Goal: Information Seeking & Learning: Learn about a topic

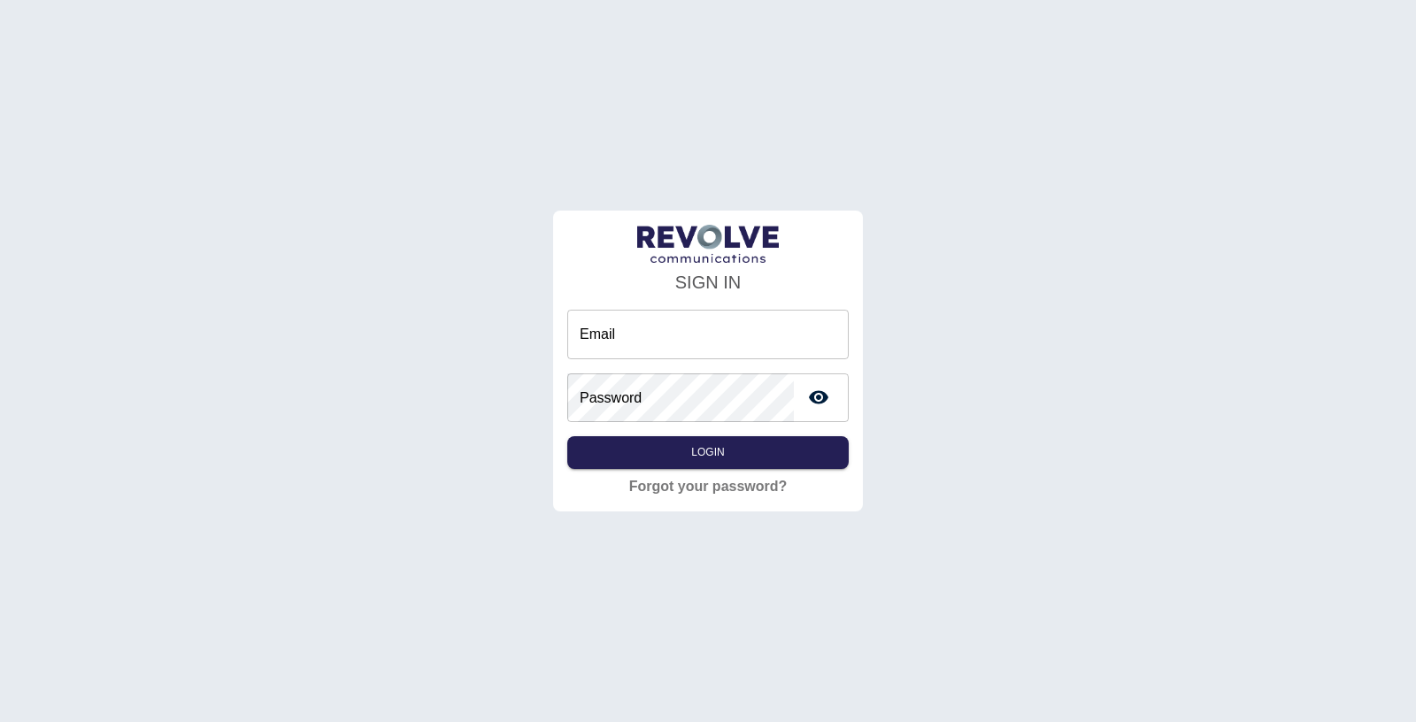
click at [665, 336] on input "Email" at bounding box center [707, 335] width 281 height 50
type input "**********"
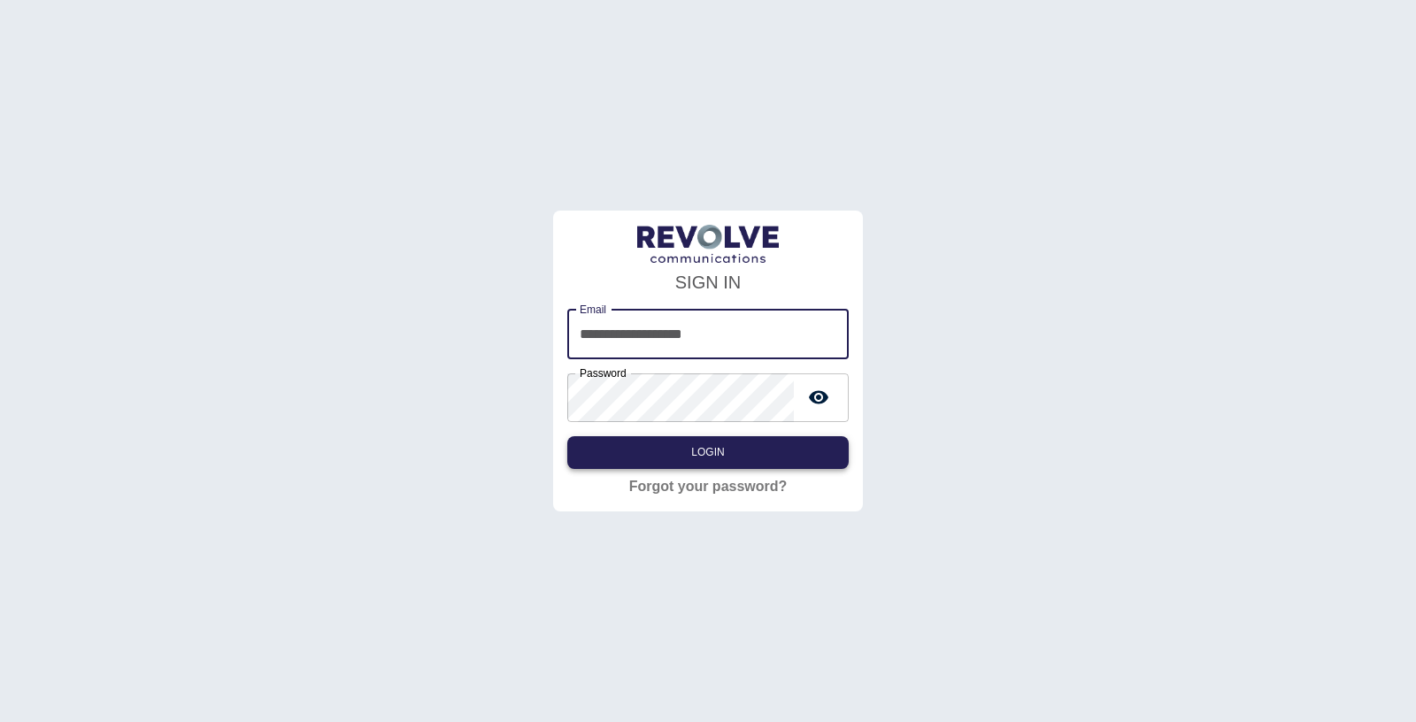
click at [715, 447] on button "Login" at bounding box center [707, 452] width 281 height 33
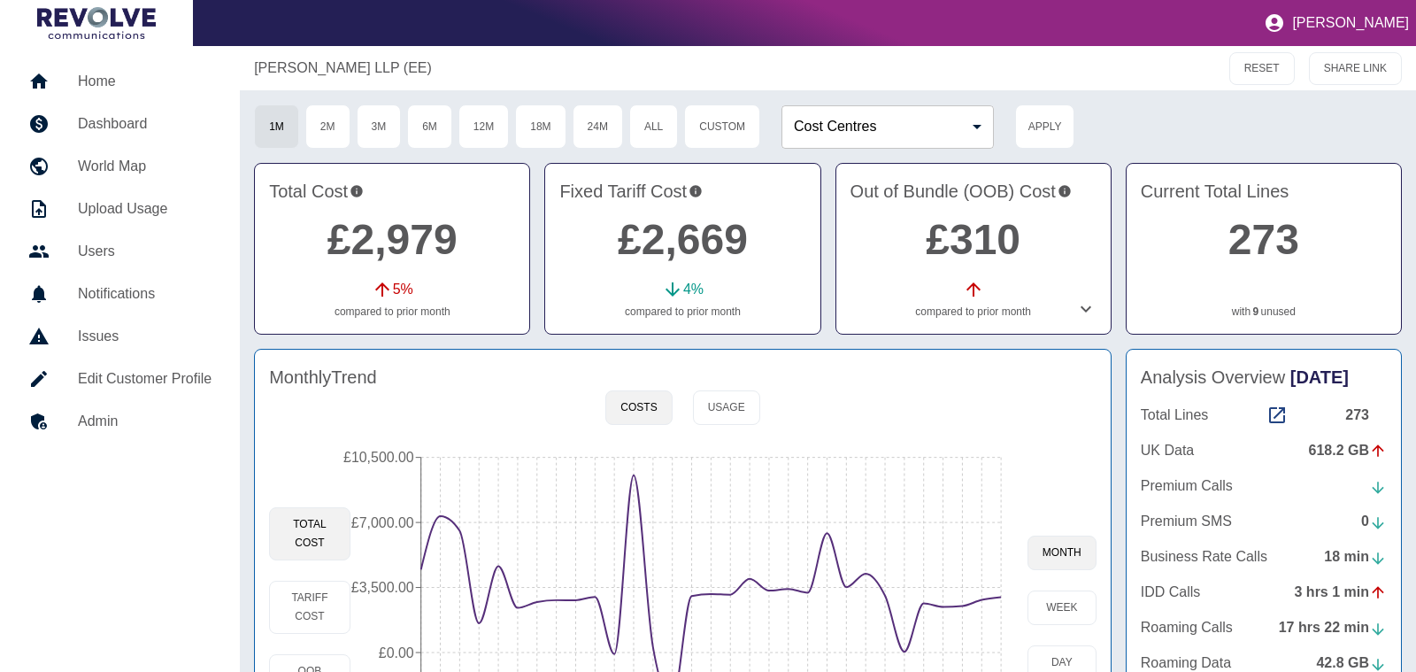
click at [891, 72] on div "[PERSON_NAME] LLP (EE)" at bounding box center [628, 68] width 748 height 21
click at [728, 411] on button "Usage" at bounding box center [726, 407] width 67 height 35
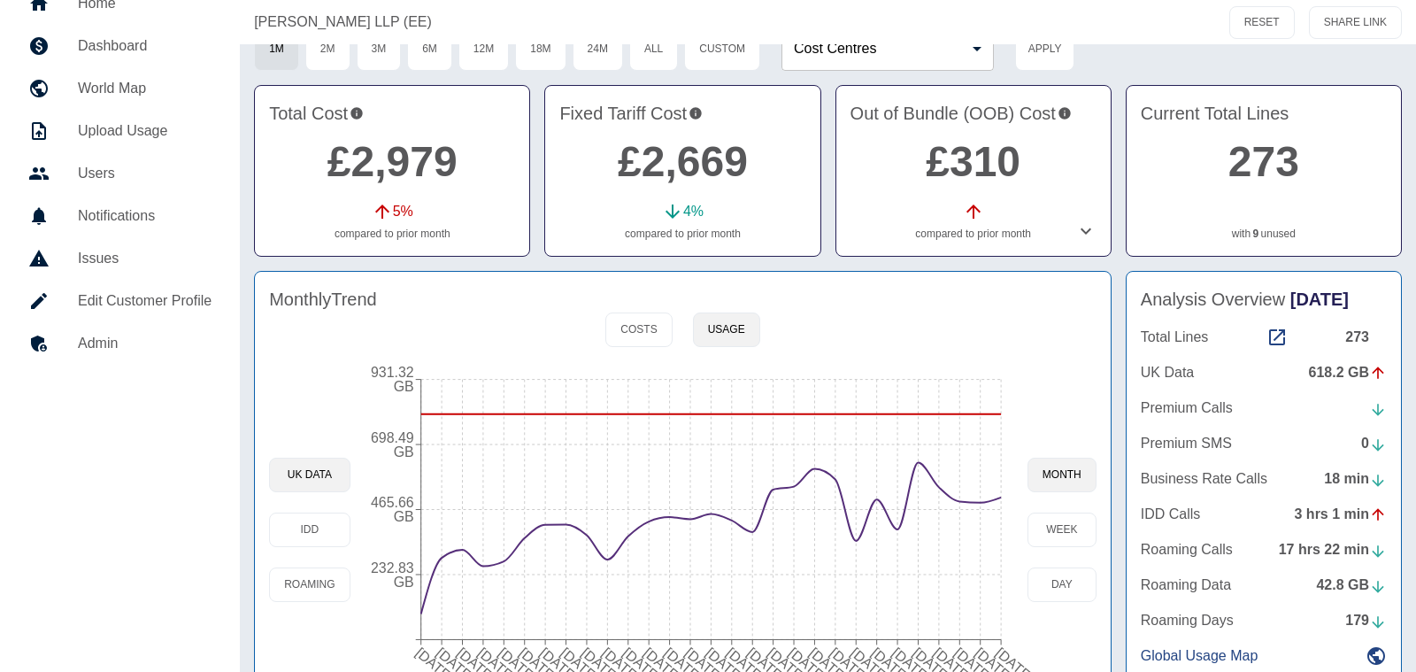
scroll to position [81, 0]
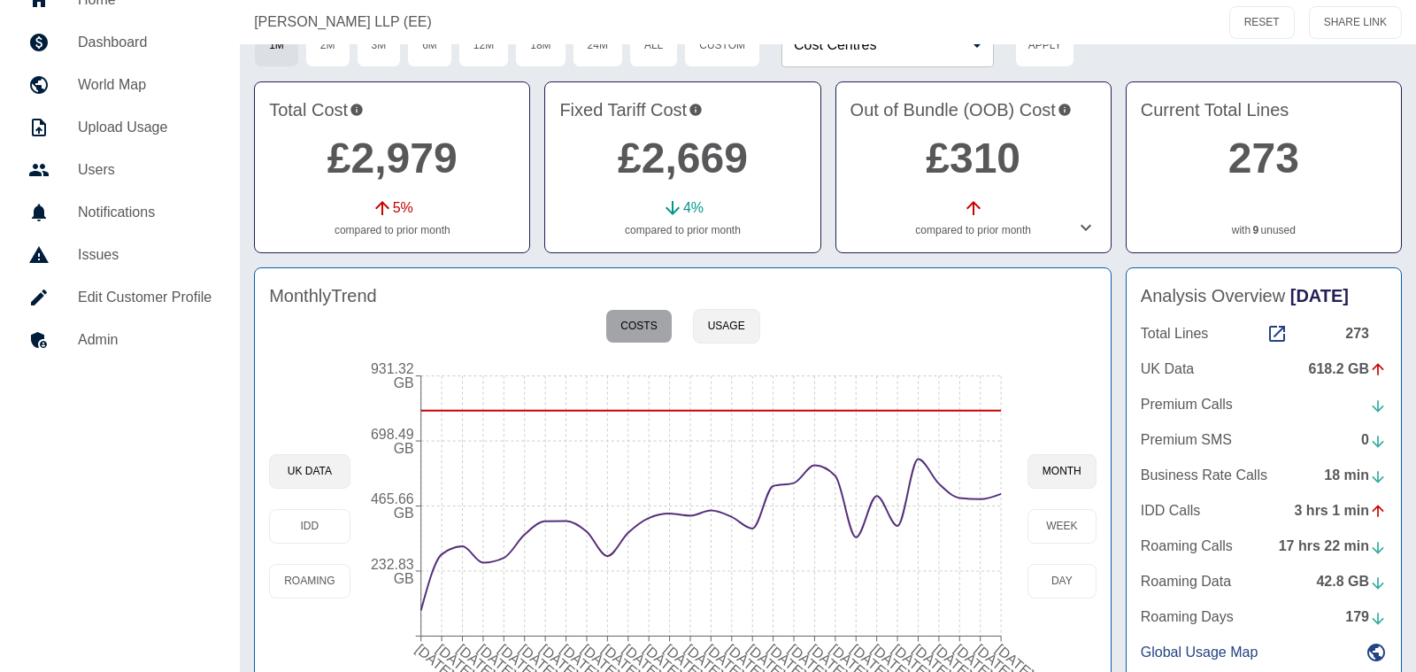
click at [631, 334] on button "Costs" at bounding box center [638, 326] width 66 height 35
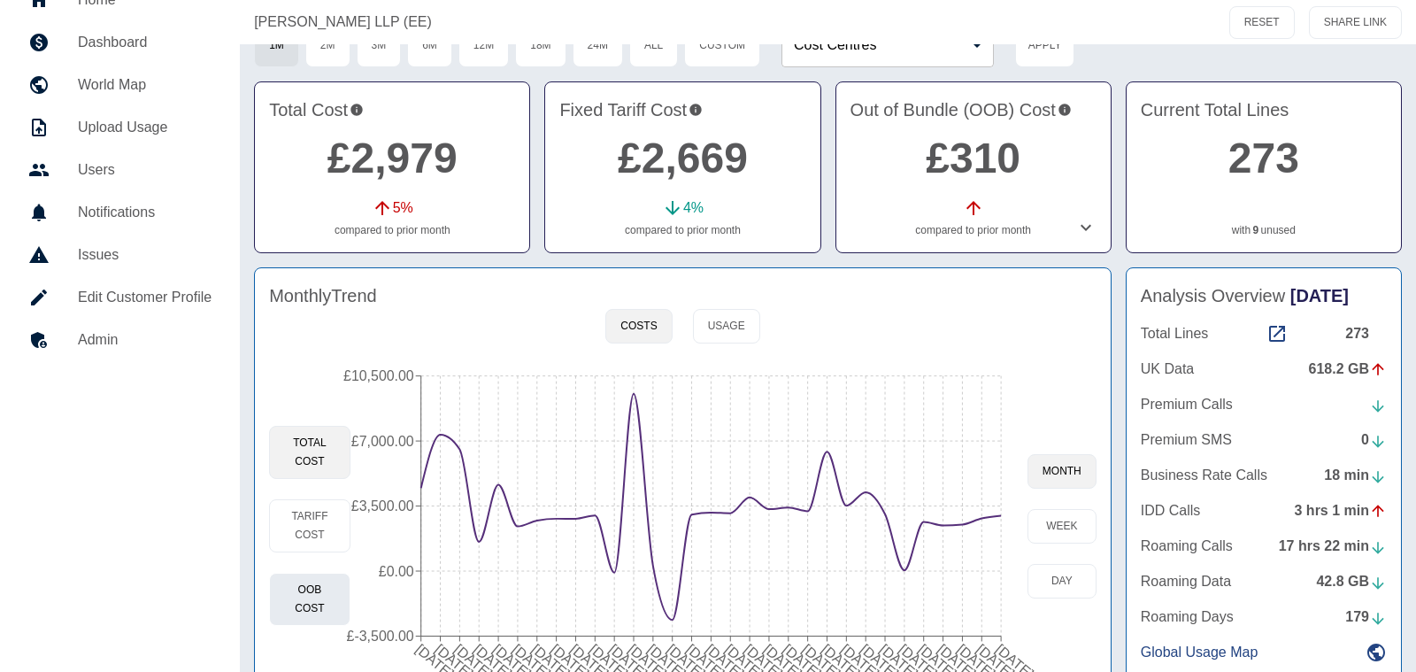
click at [294, 572] on button "OOB Cost" at bounding box center [309, 598] width 81 height 53
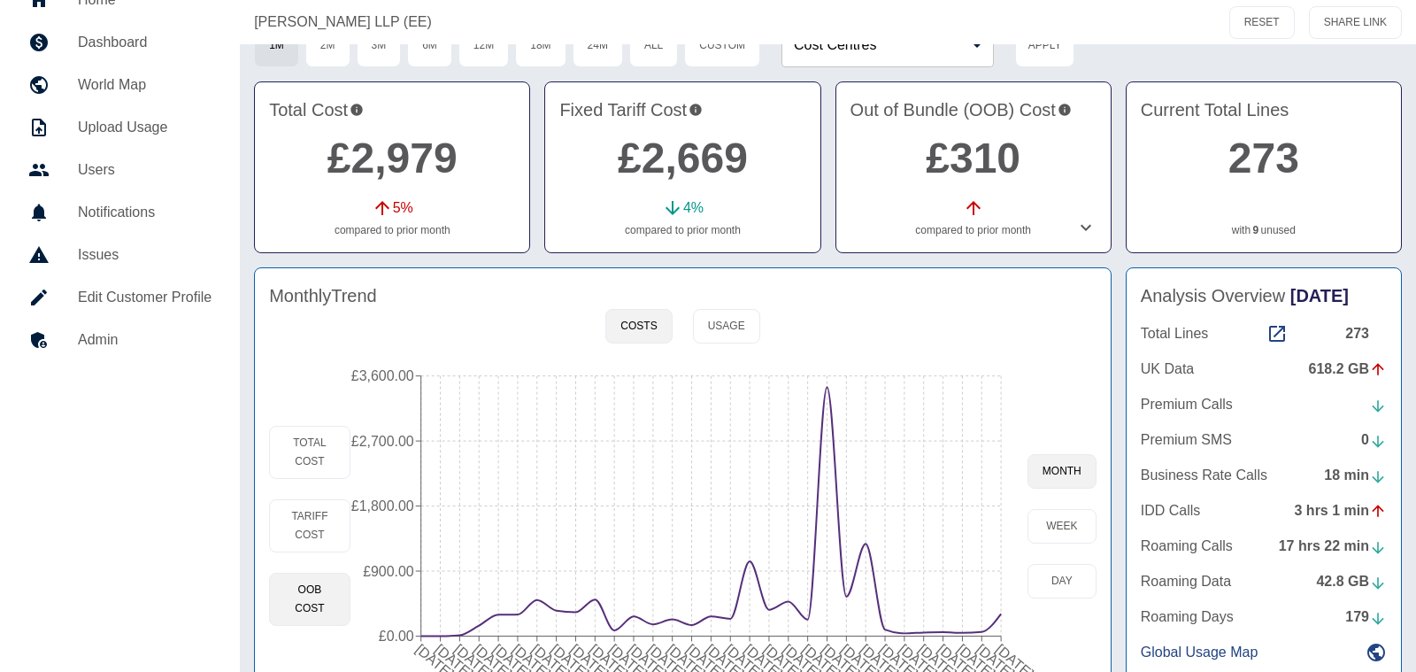
scroll to position [147, 0]
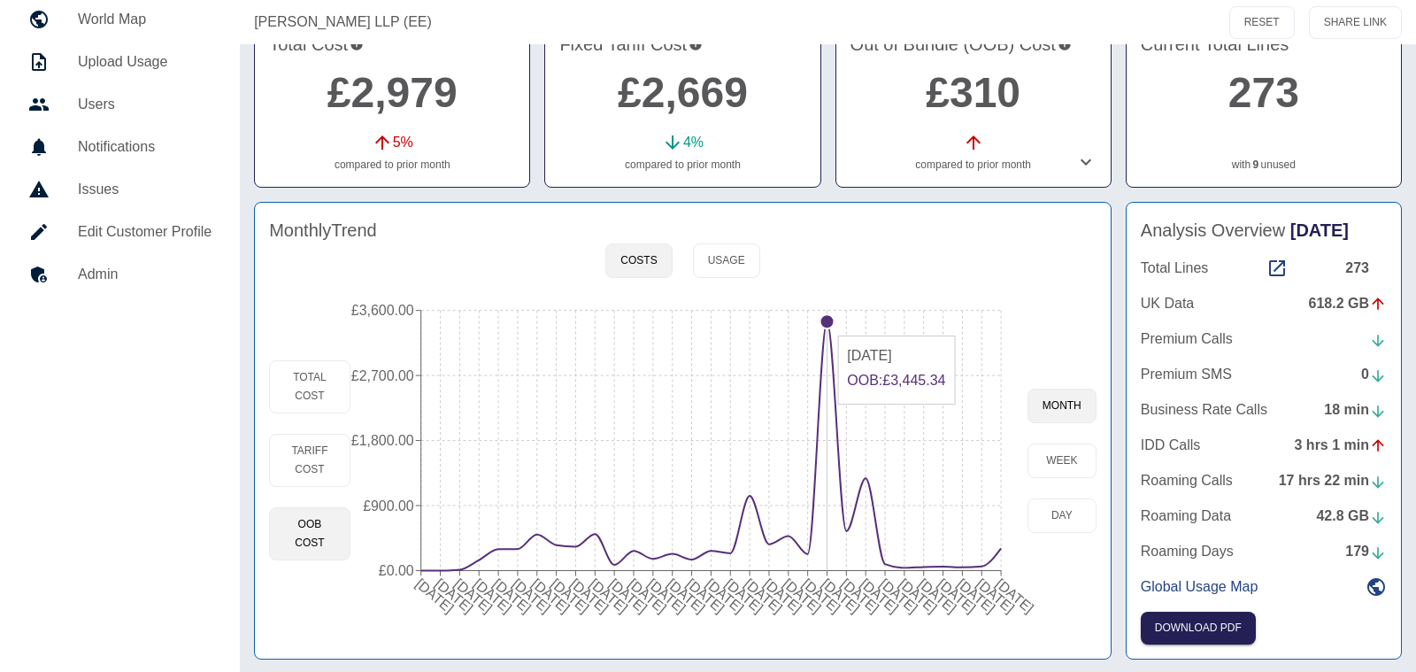
click at [825, 324] on circle at bounding box center [826, 321] width 14 height 14
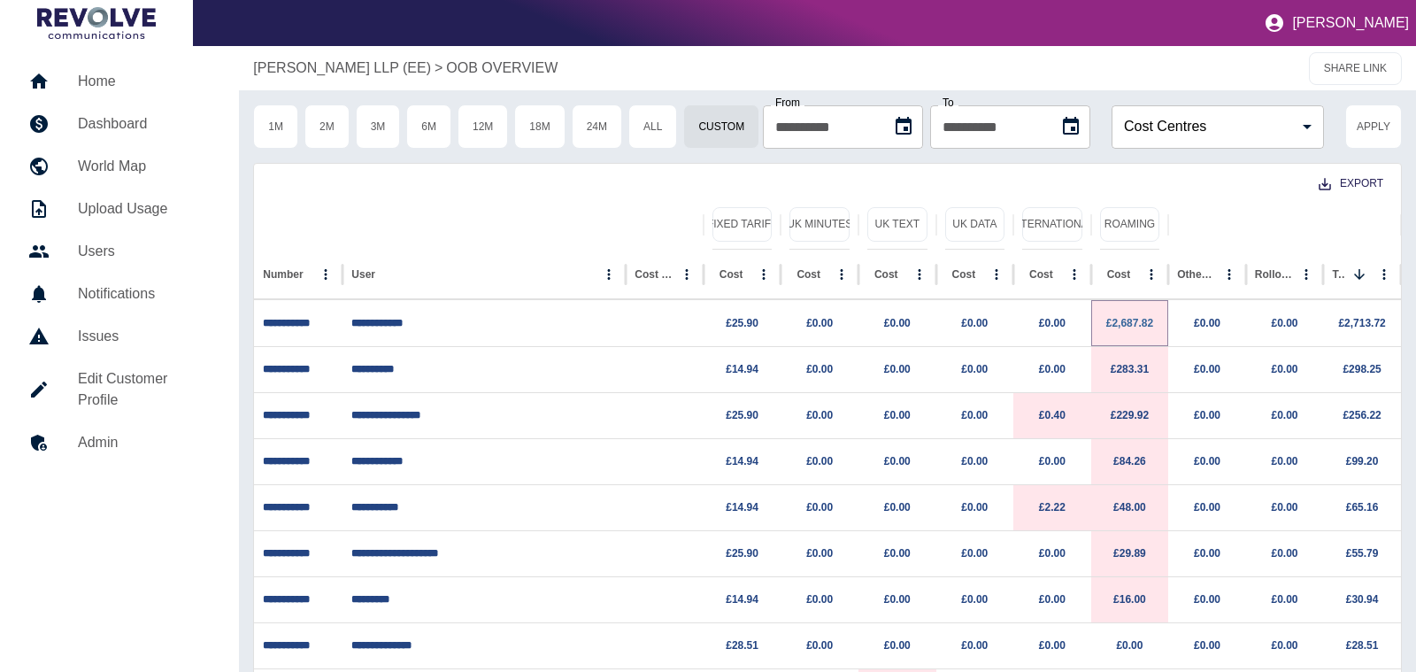
click at [1140, 326] on link "£2,687.82" at bounding box center [1129, 323] width 47 height 12
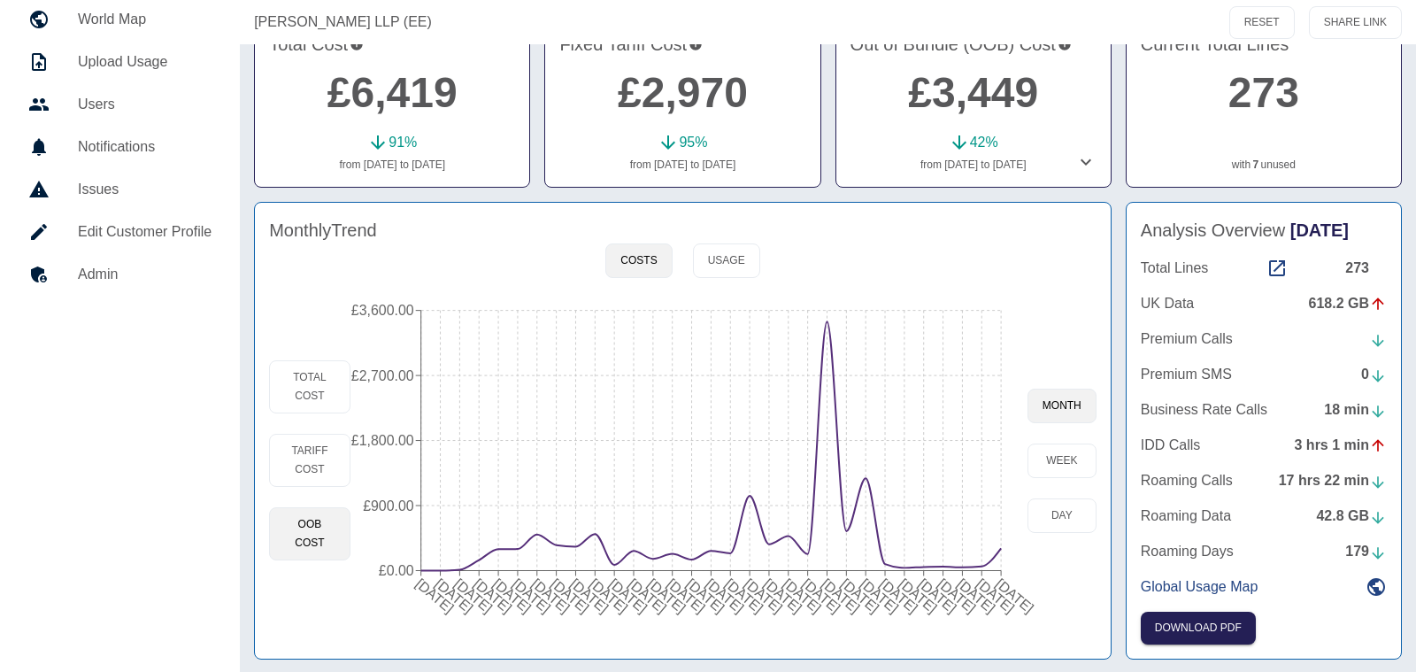
click at [1084, 163] on icon at bounding box center [1085, 161] width 21 height 21
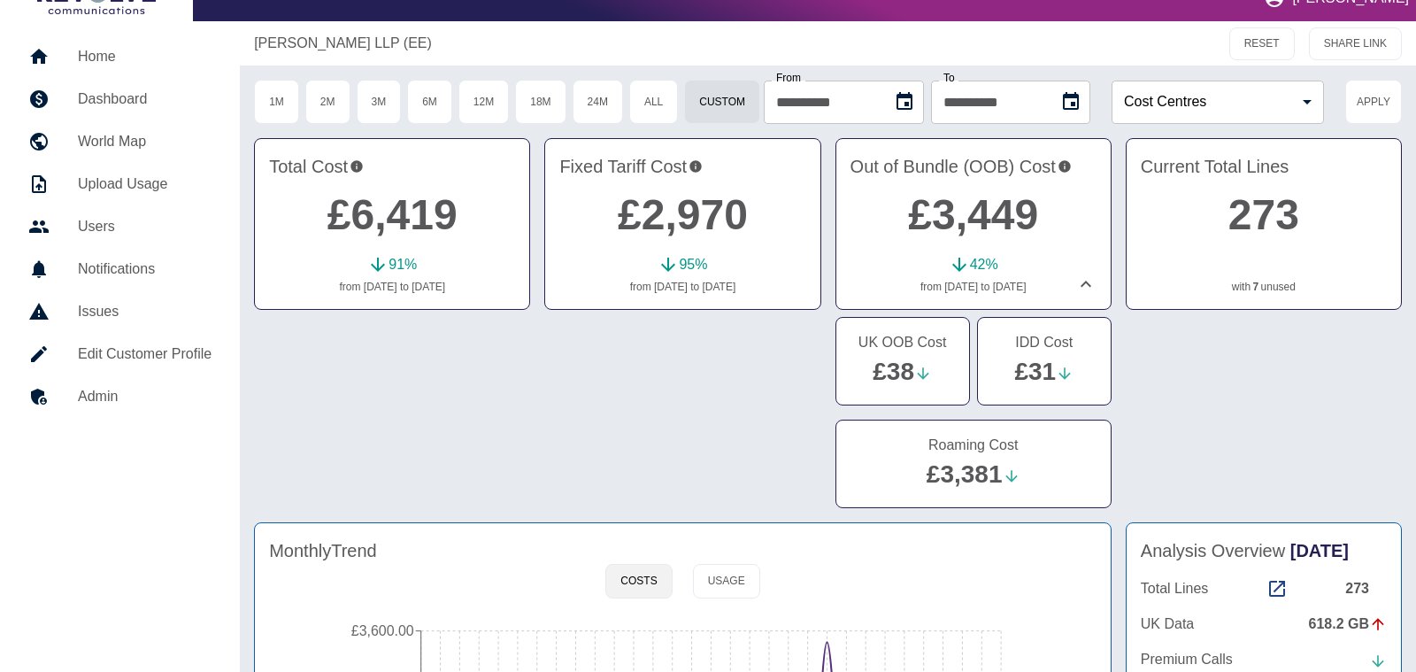
scroll to position [24, 0]
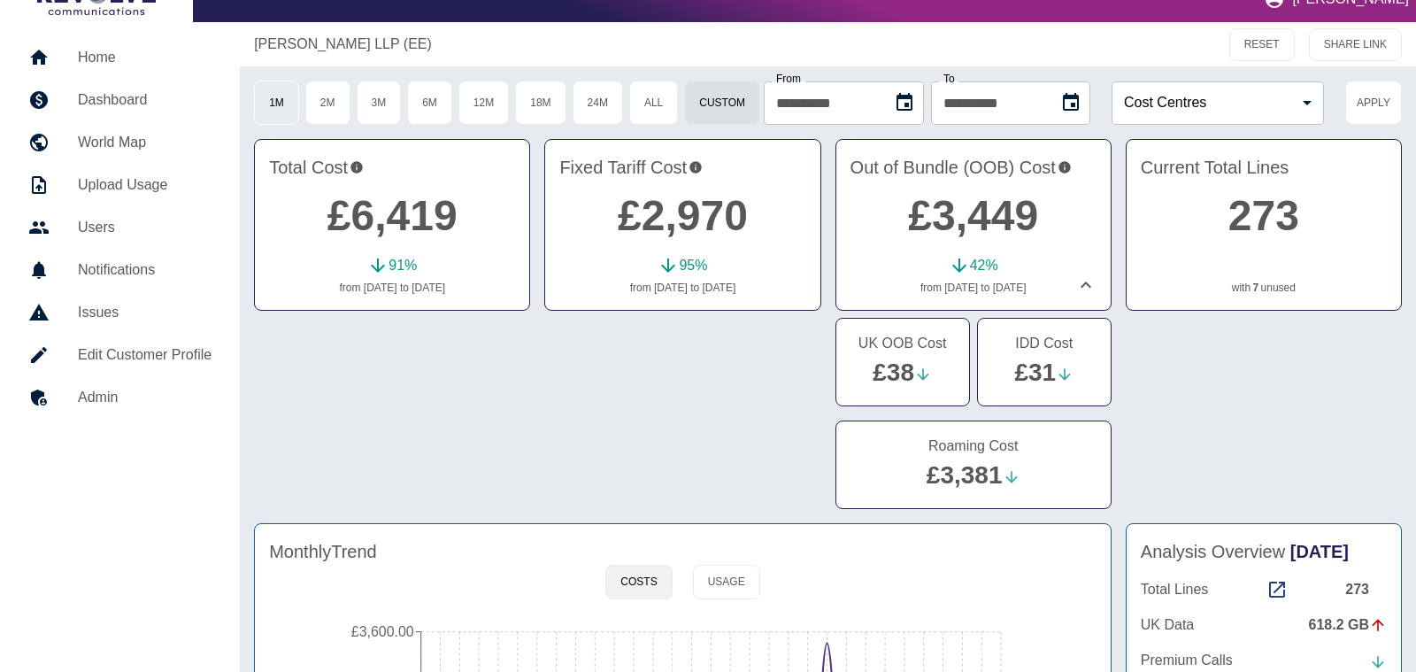
click at [287, 104] on button "1M" at bounding box center [276, 103] width 45 height 44
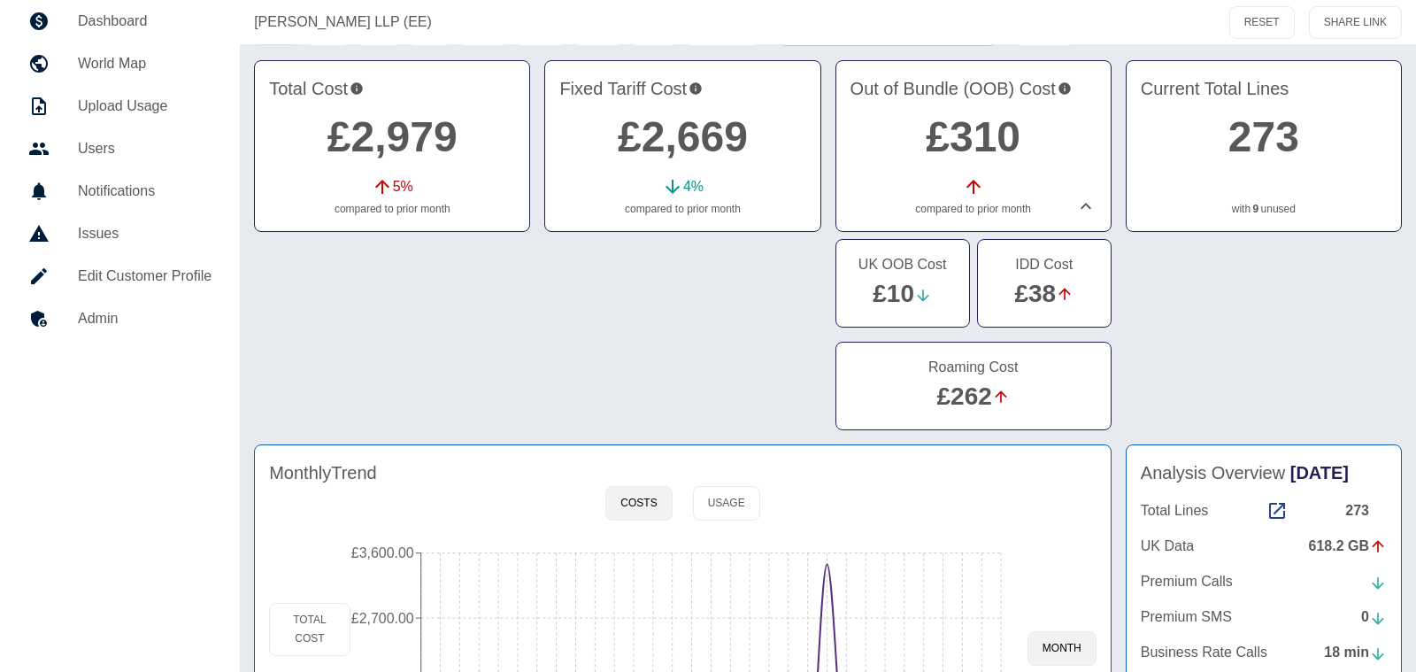
scroll to position [100, 0]
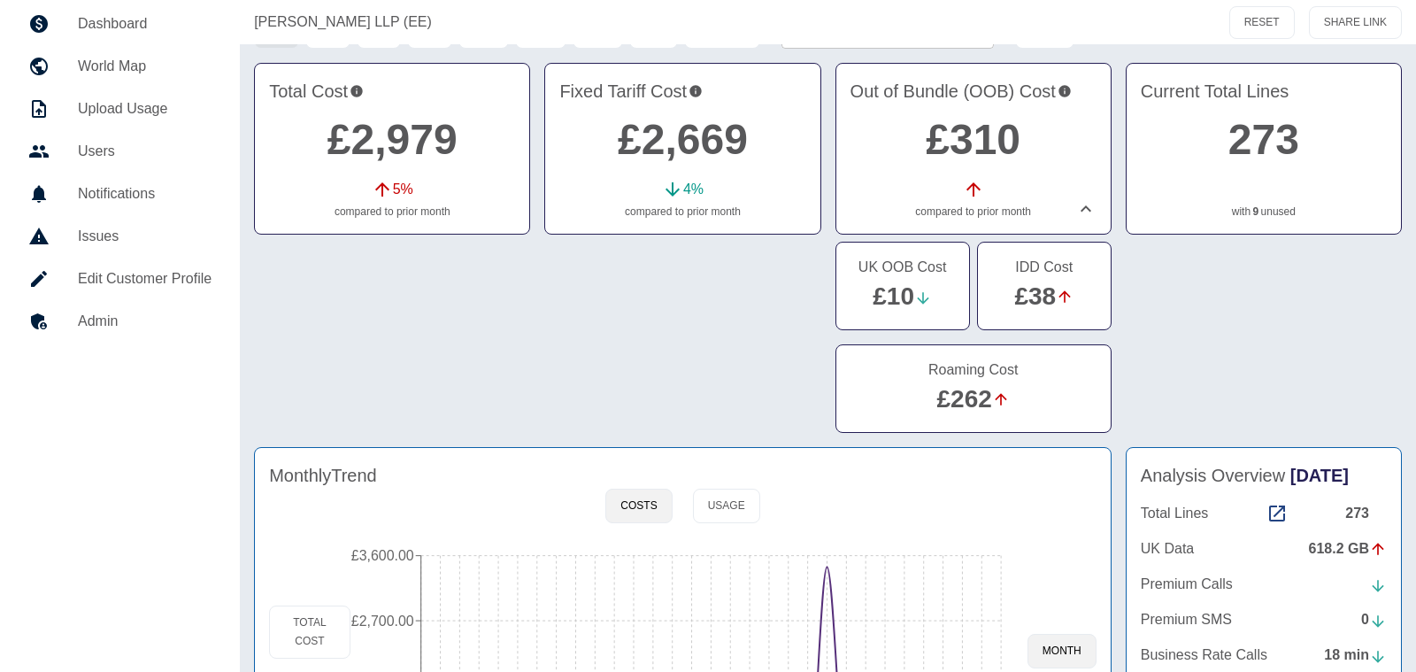
click at [978, 397] on link "£262" at bounding box center [964, 398] width 55 height 27
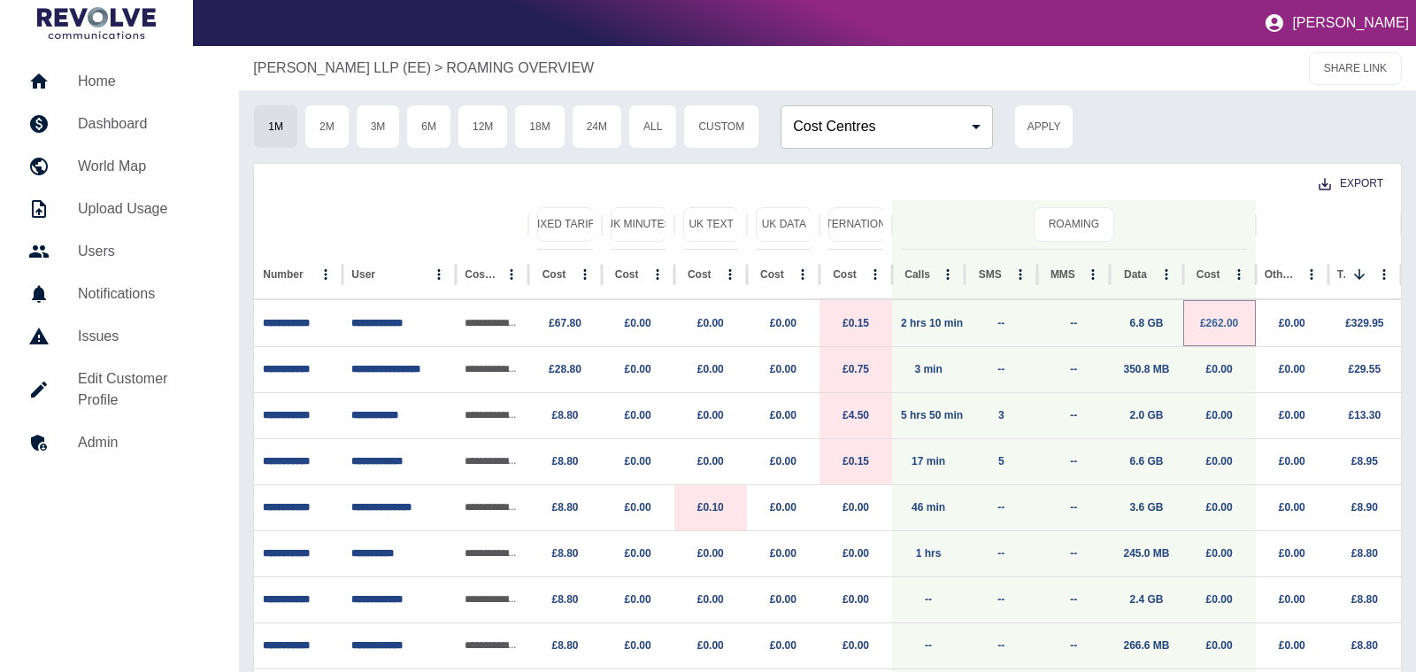
click at [1219, 318] on link "£262.00" at bounding box center [1219, 323] width 38 height 12
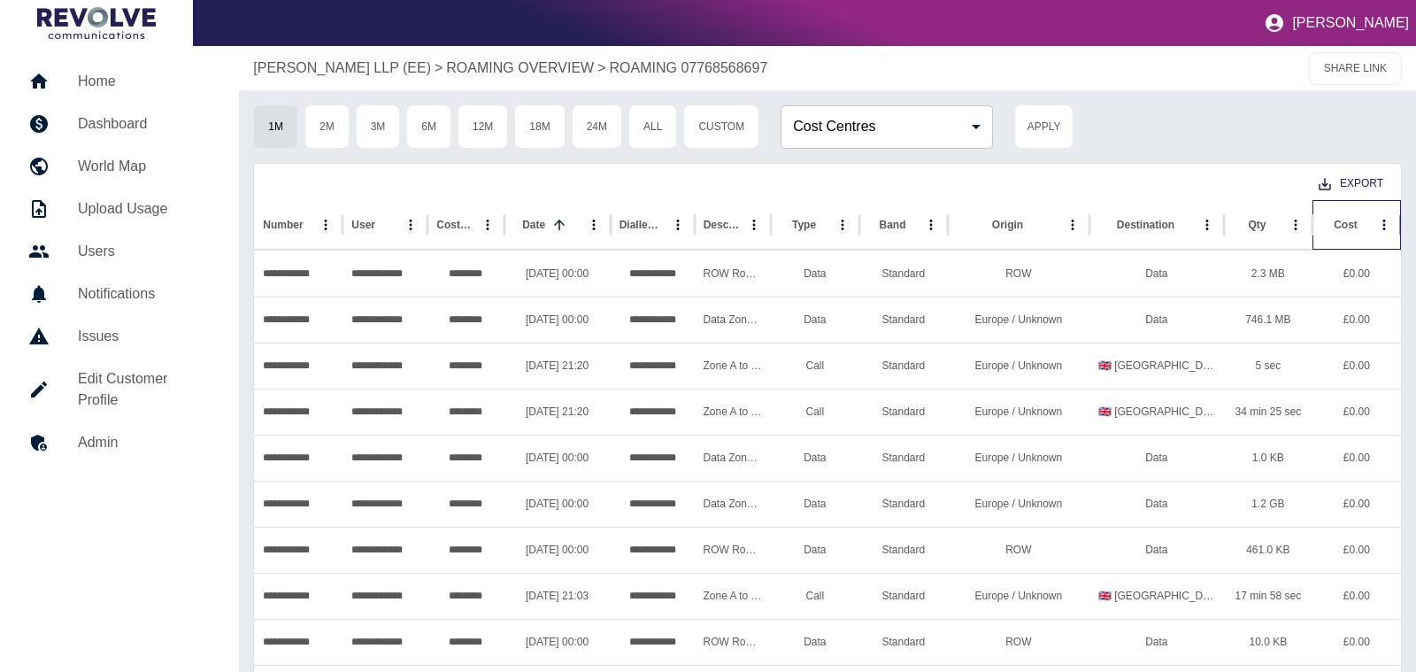
click at [1346, 230] on div "Cost" at bounding box center [1346, 224] width 50 height 49
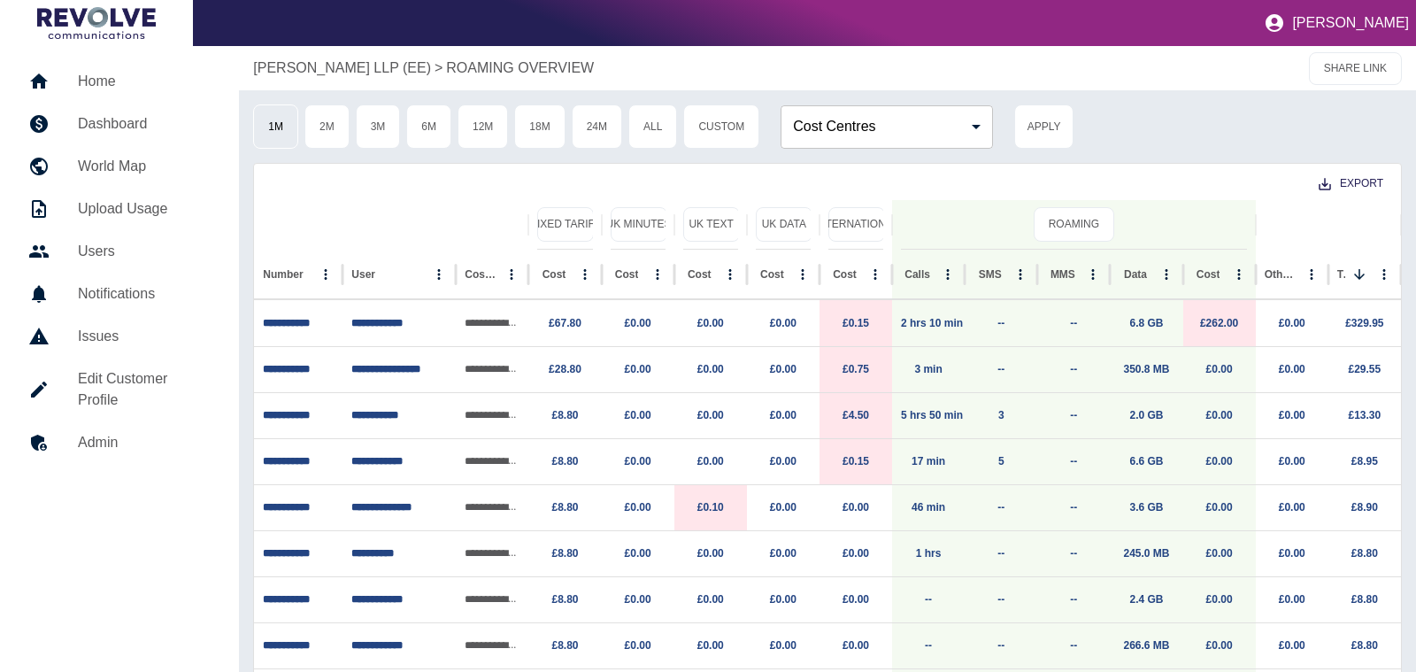
click at [282, 110] on button "1M" at bounding box center [275, 126] width 45 height 44
click at [393, 75] on p "[PERSON_NAME] LLP (EE)" at bounding box center [342, 68] width 178 height 21
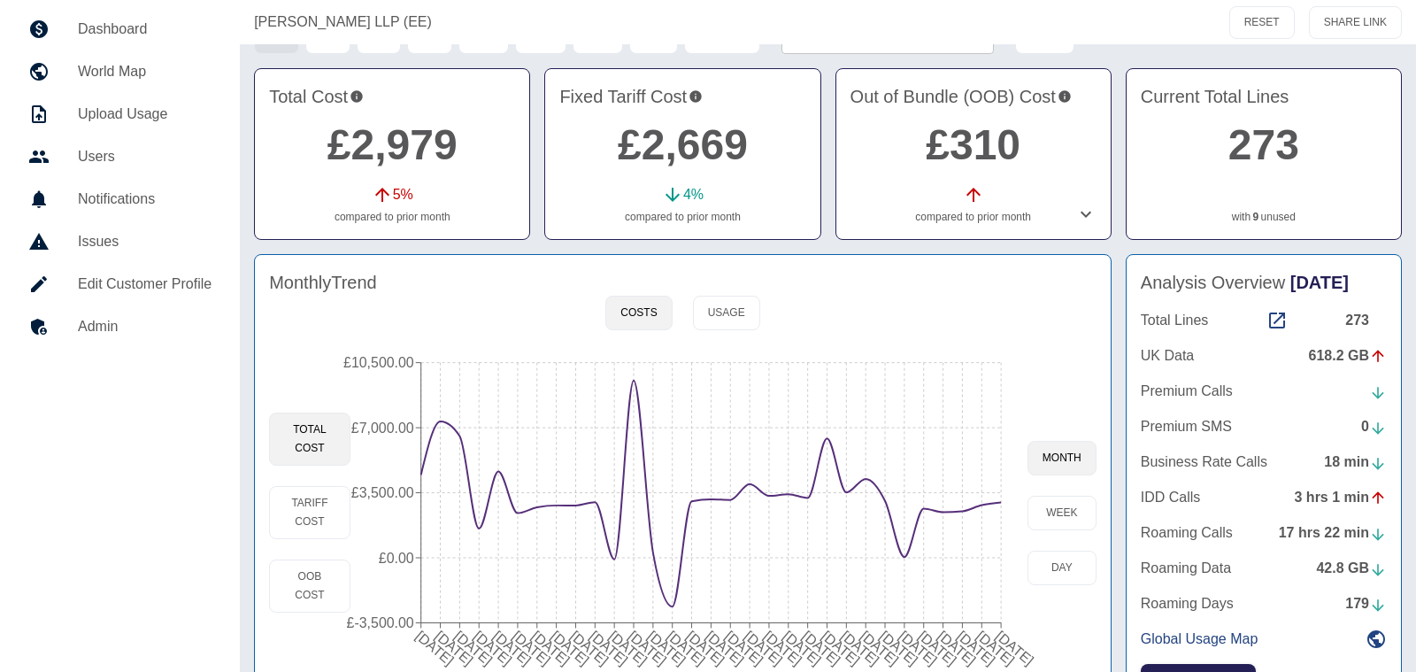
scroll to position [140, 0]
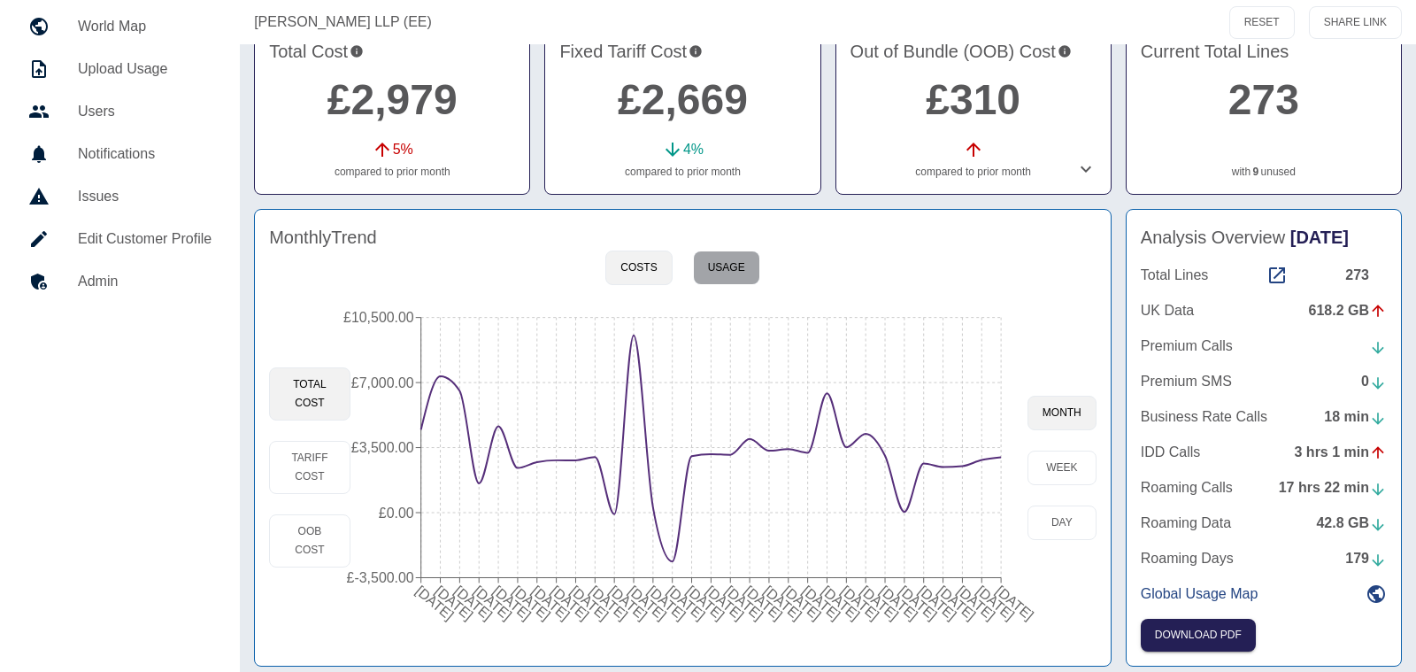
click at [735, 280] on button "Usage" at bounding box center [726, 267] width 67 height 35
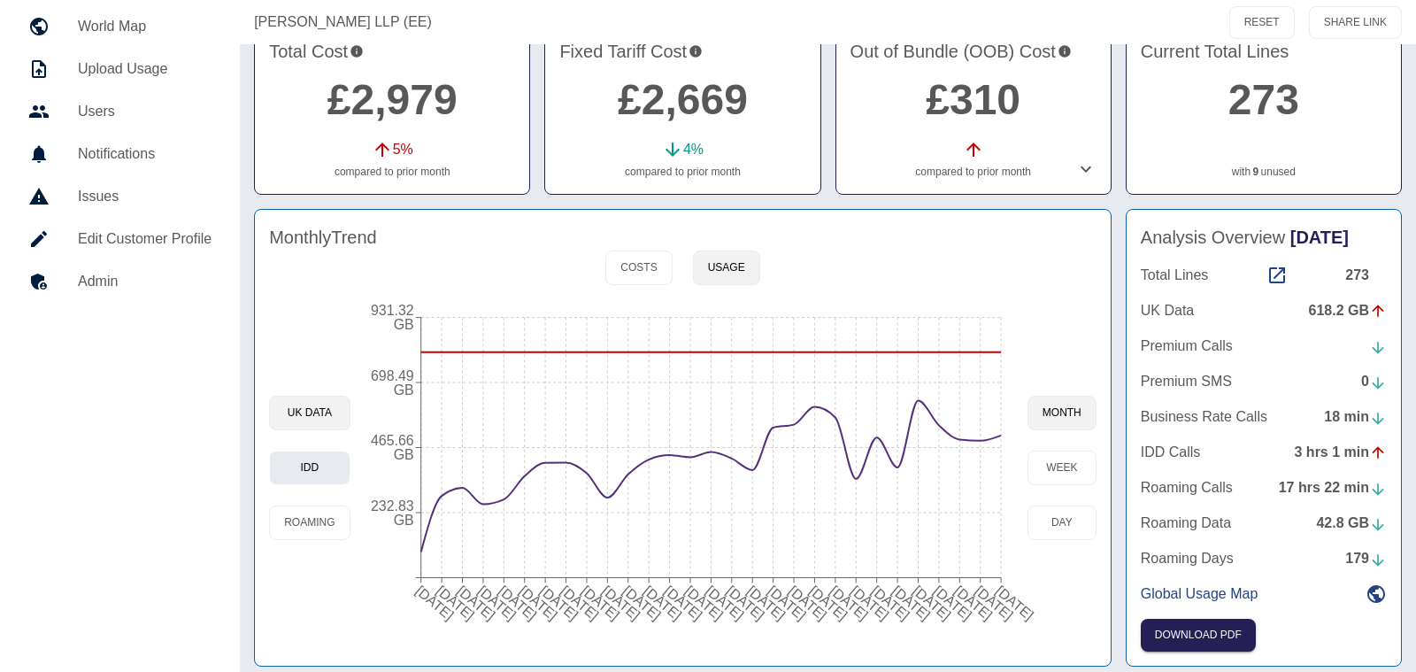
click at [318, 464] on button "IDD" at bounding box center [309, 467] width 81 height 35
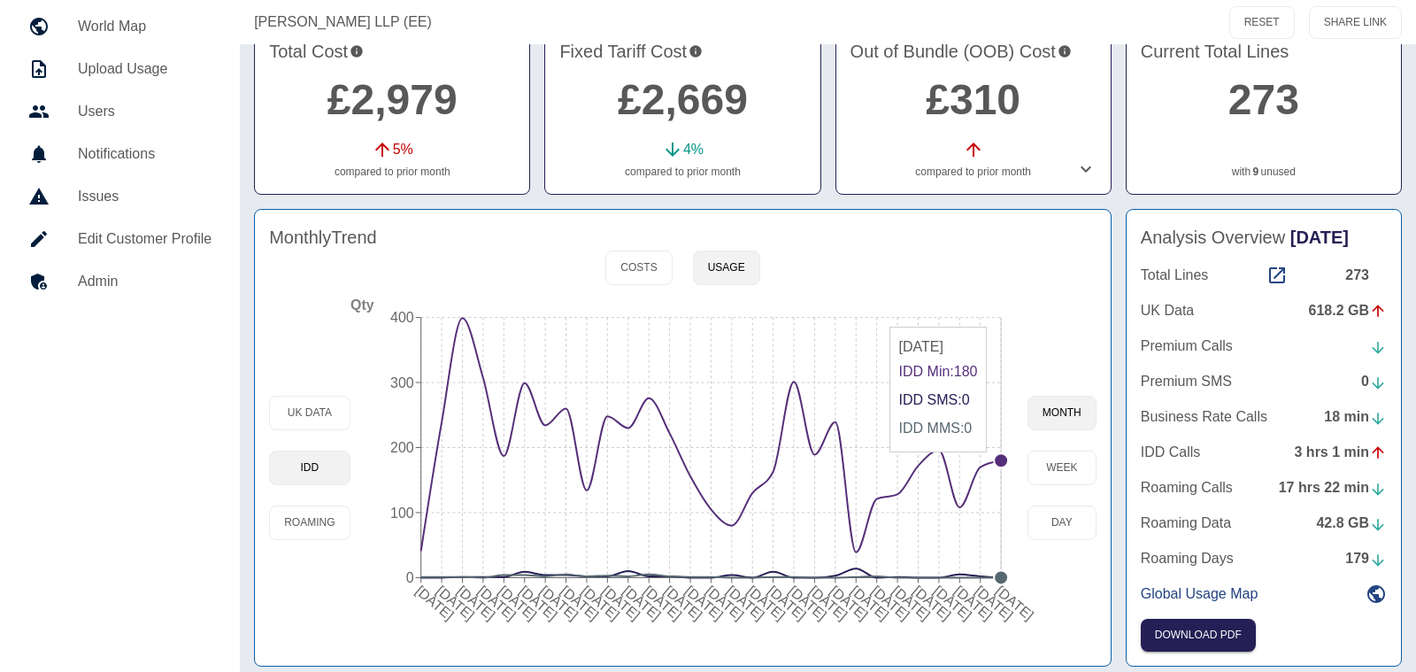
click at [998, 458] on circle at bounding box center [1001, 460] width 14 height 14
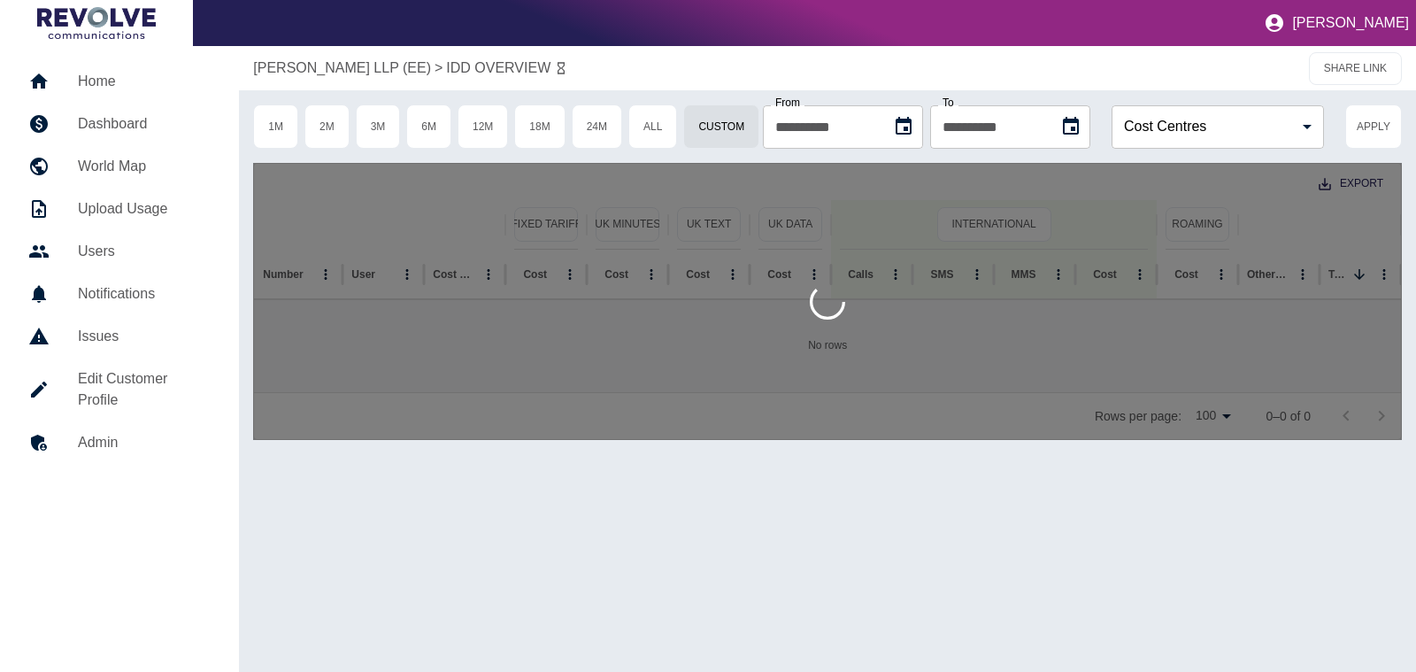
type input "**********"
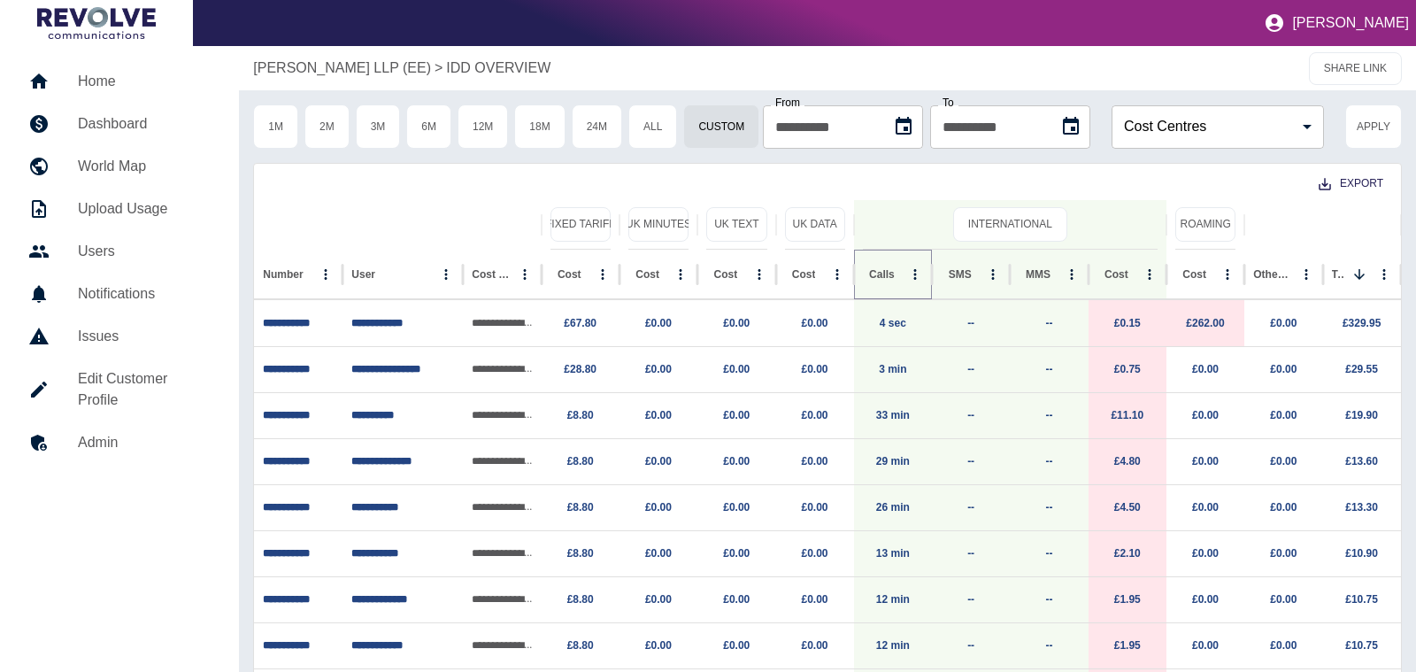
click at [901, 271] on icon "Sort" at bounding box center [909, 274] width 16 height 16
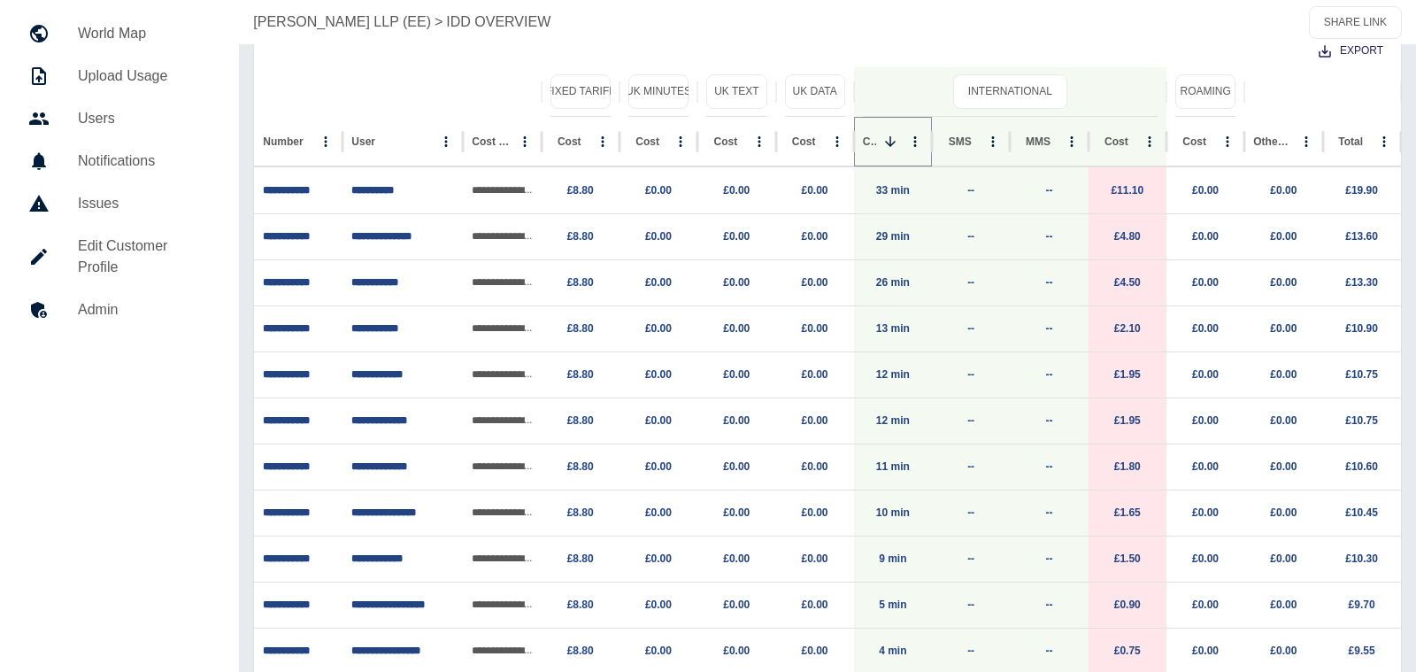
scroll to position [129, 0]
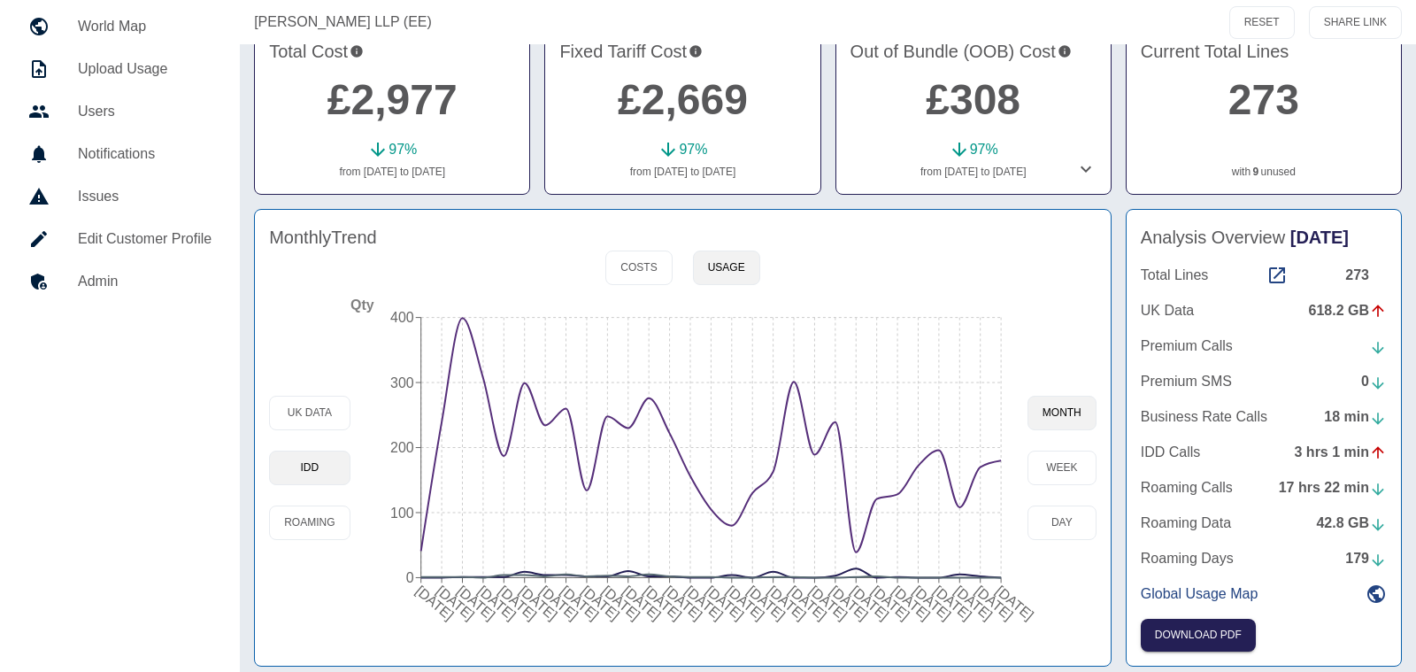
scroll to position [147, 0]
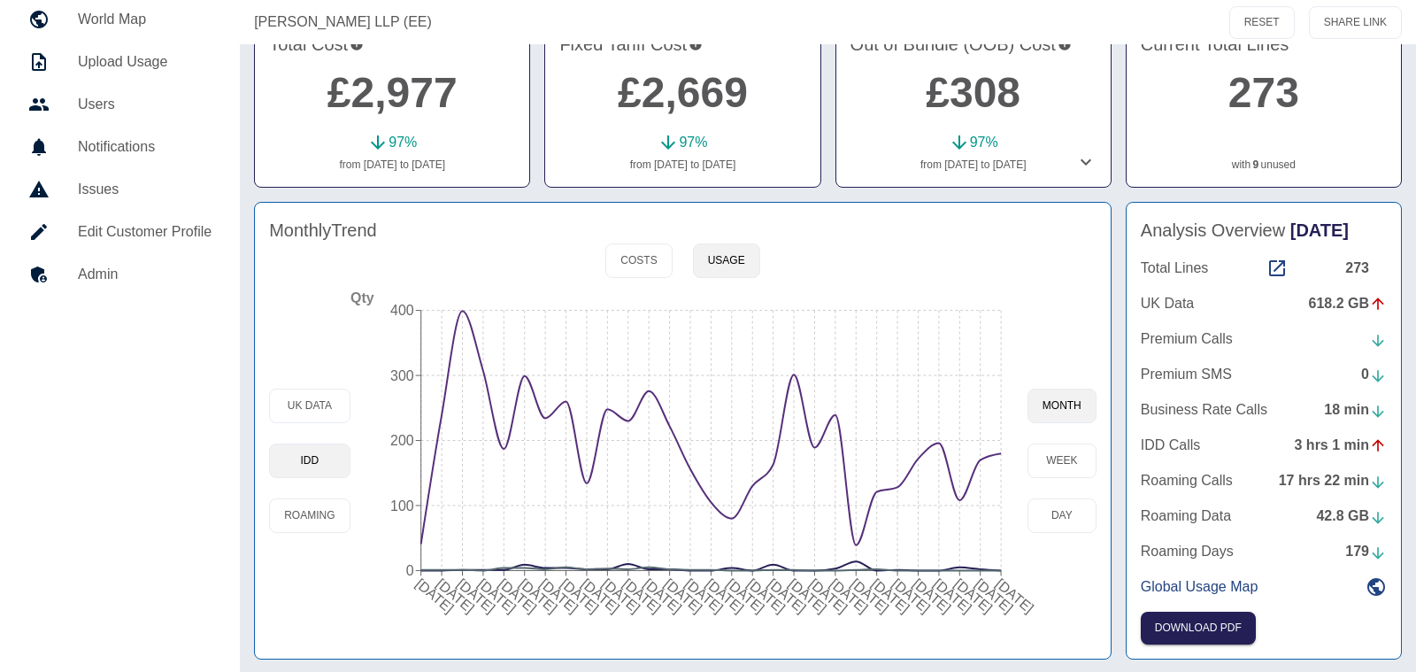
click at [1086, 159] on icon at bounding box center [1085, 161] width 21 height 21
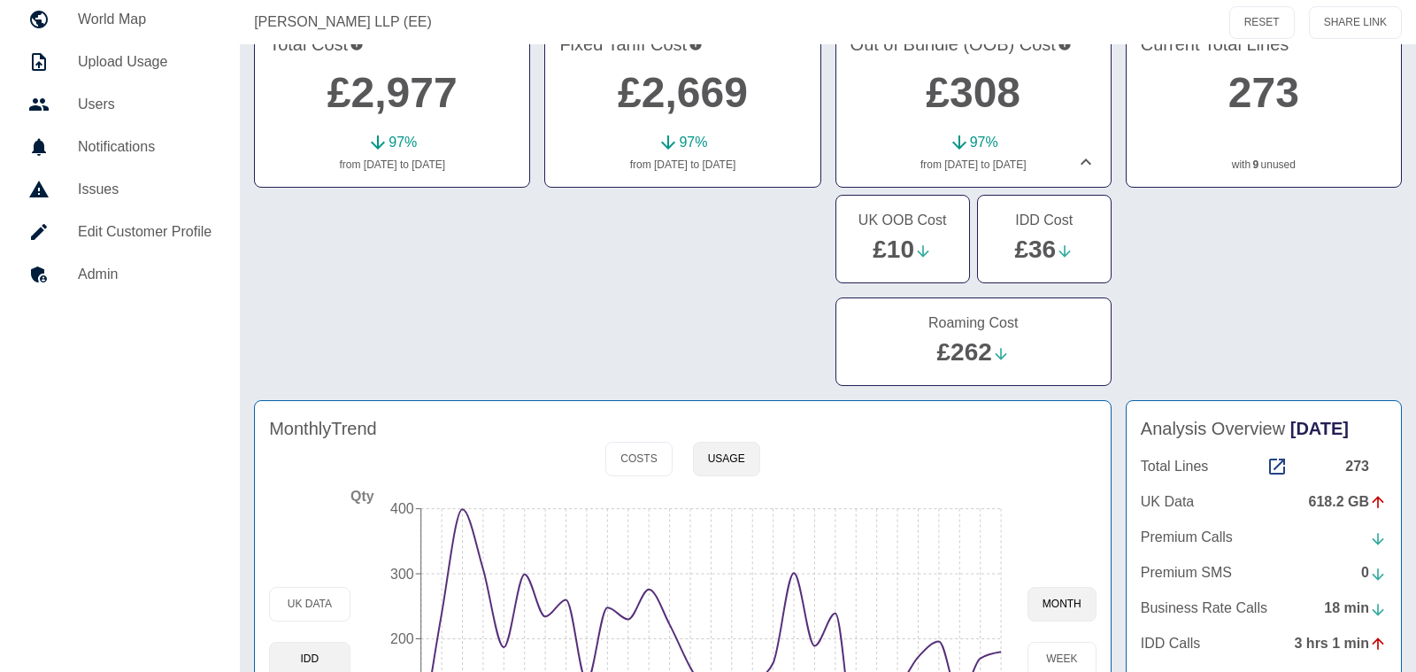
click at [1086, 159] on icon at bounding box center [1085, 161] width 11 height 6
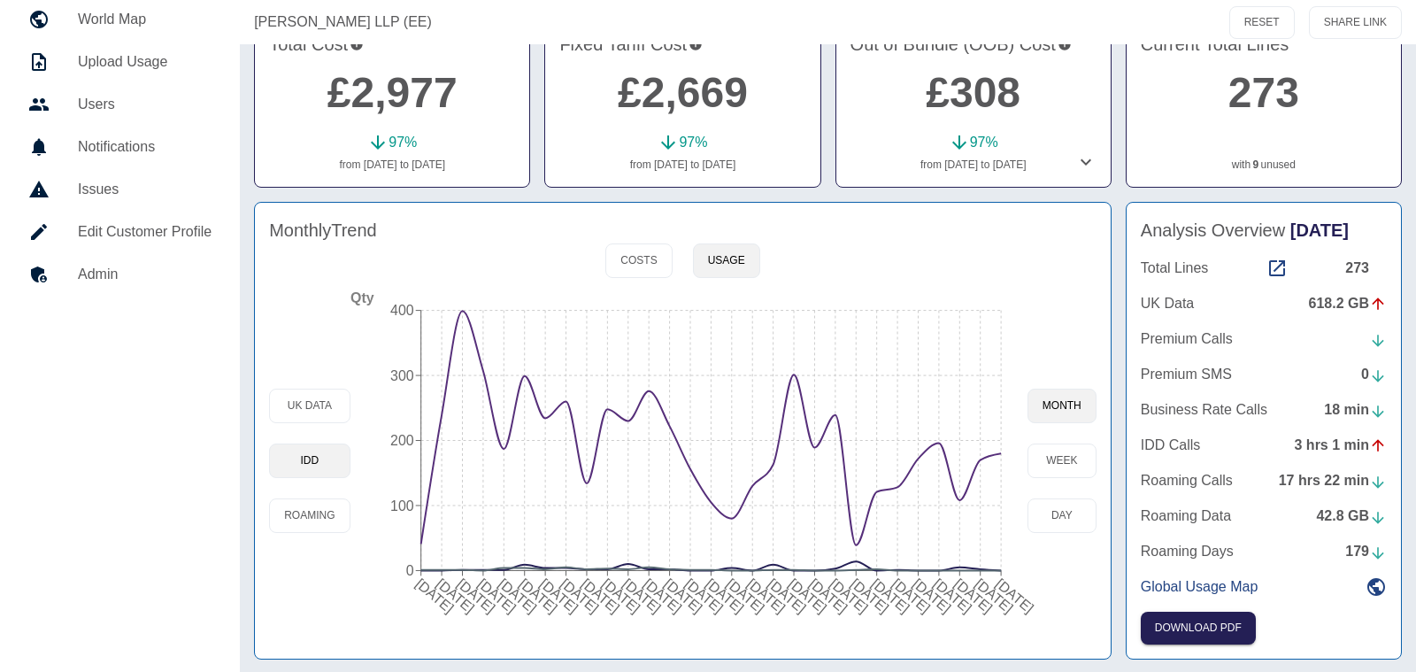
click at [900, 234] on div "Monthly Trend" at bounding box center [682, 230] width 827 height 27
click at [309, 501] on button "Roaming" at bounding box center [309, 515] width 81 height 35
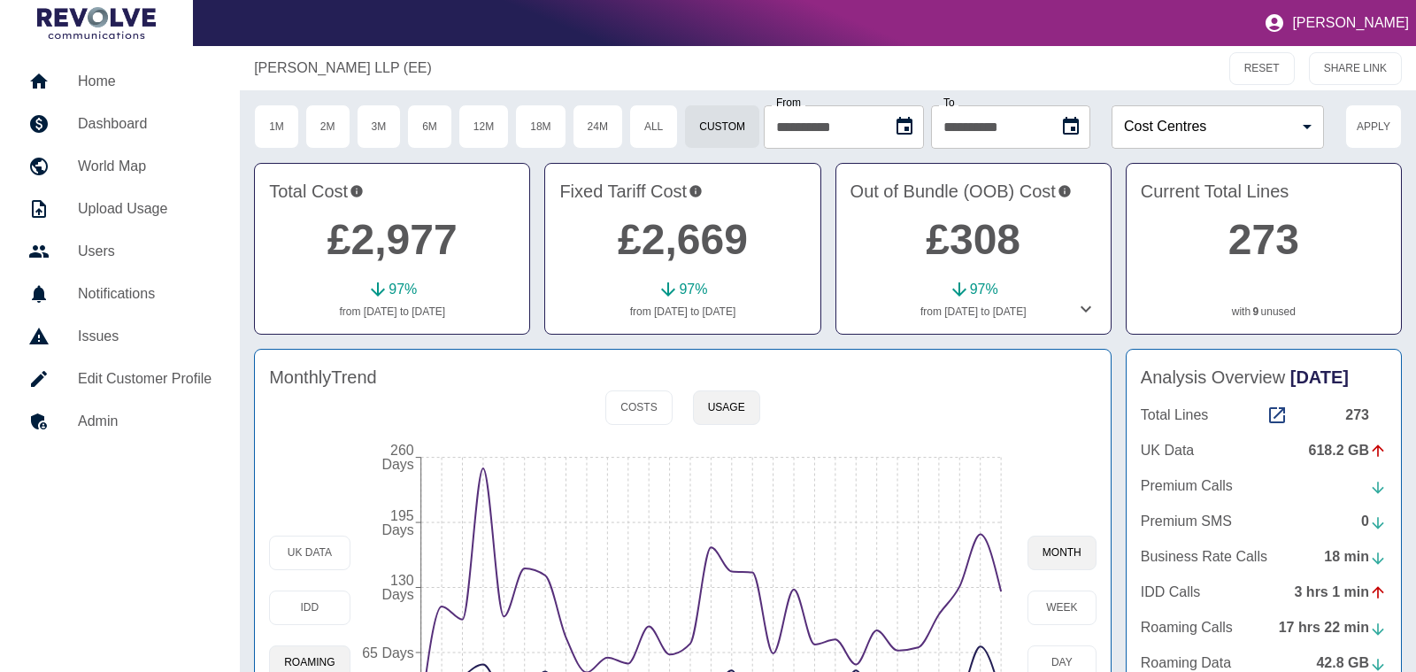
click at [669, 60] on div "[PERSON_NAME] LLP (EE)" at bounding box center [628, 68] width 748 height 21
click at [1255, 313] on link "9" at bounding box center [1256, 311] width 6 height 16
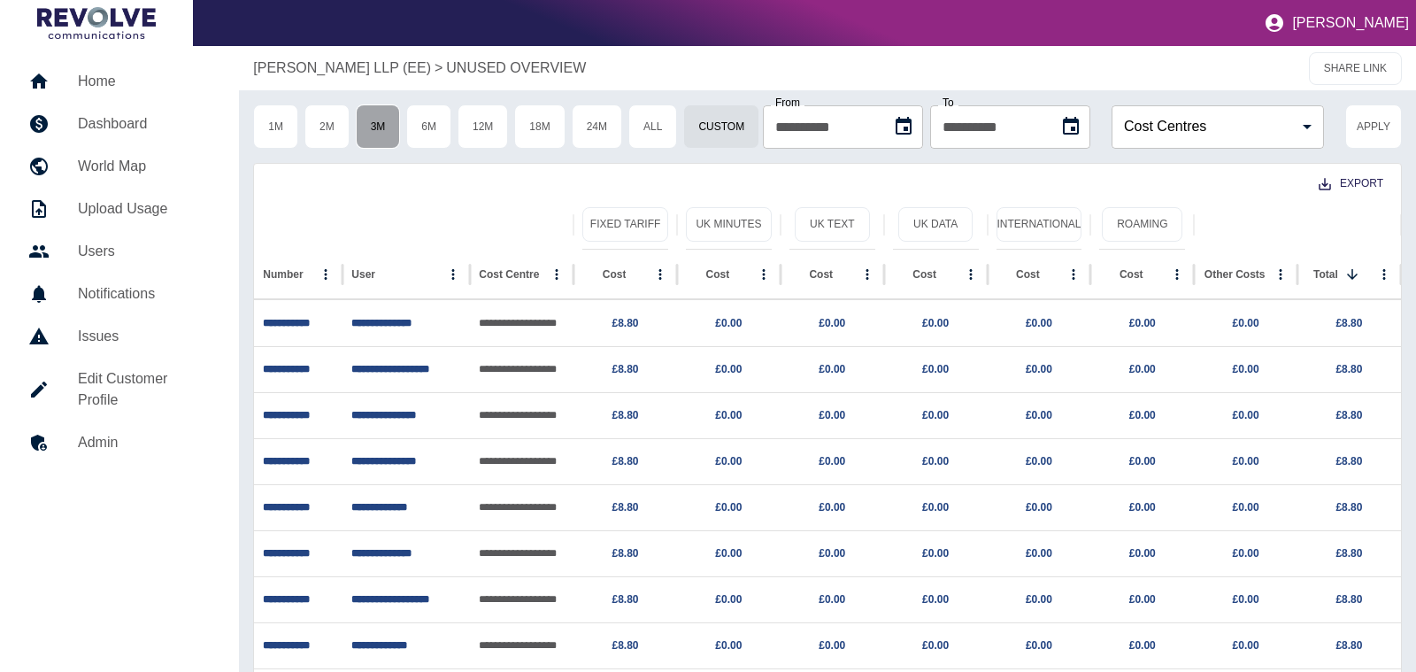
click at [392, 132] on button "3M" at bounding box center [378, 126] width 45 height 44
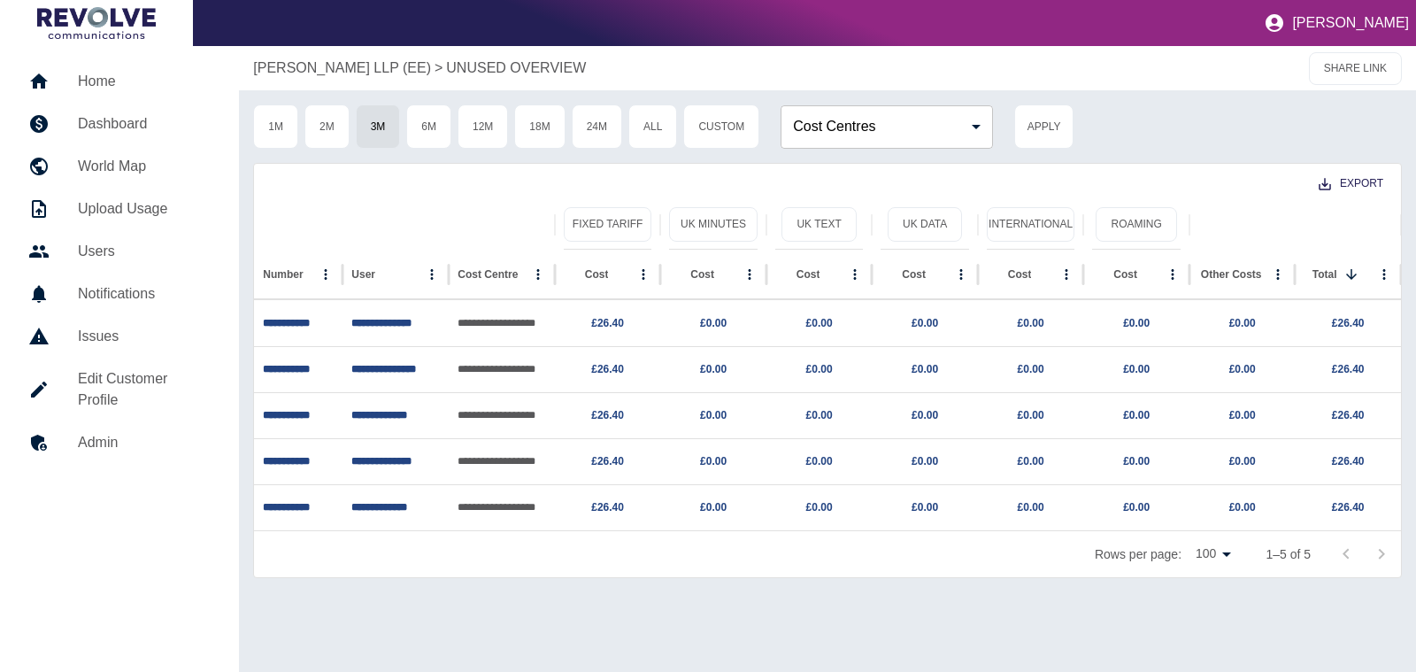
click at [388, 55] on div "[PERSON_NAME] LLP ([GEOGRAPHIC_DATA]) > UNUSED OVERVIEW SHARE LINK" at bounding box center [827, 68] width 1177 height 44
click at [390, 71] on p "[PERSON_NAME] LLP (EE)" at bounding box center [342, 68] width 178 height 21
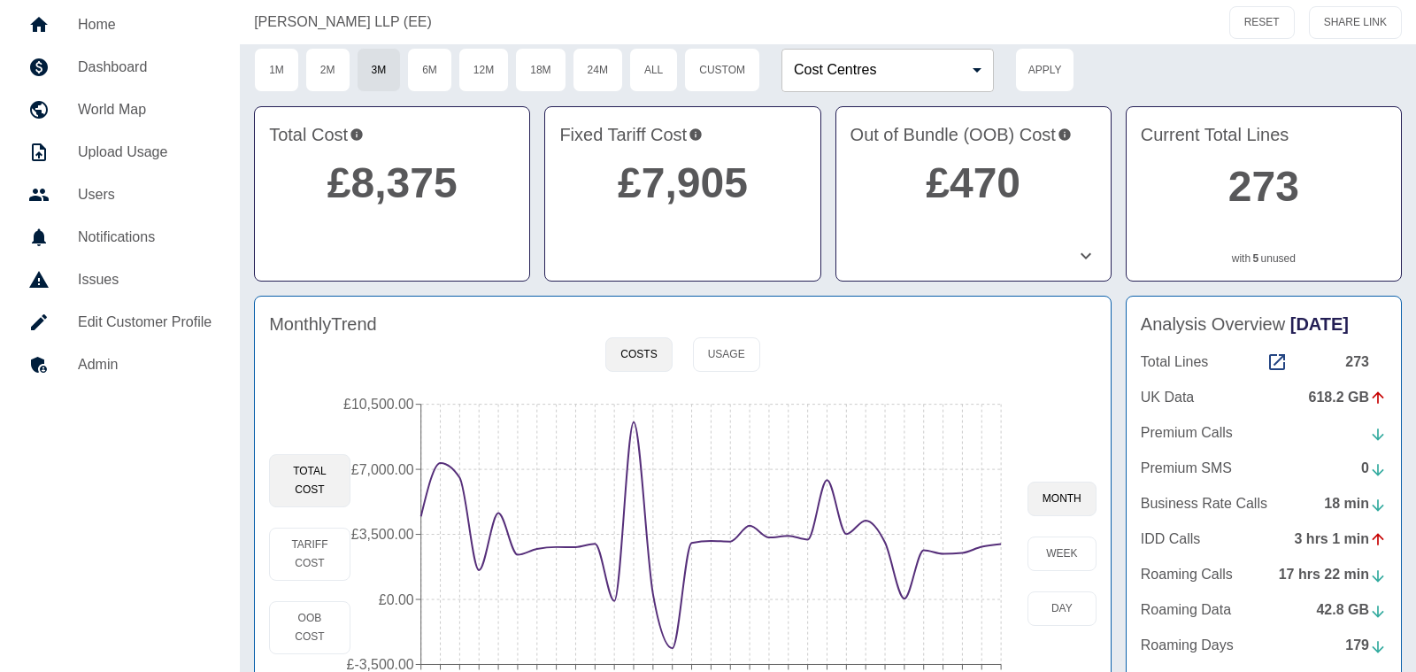
scroll to position [56, 0]
click at [286, 83] on button "1M" at bounding box center [276, 71] width 45 height 44
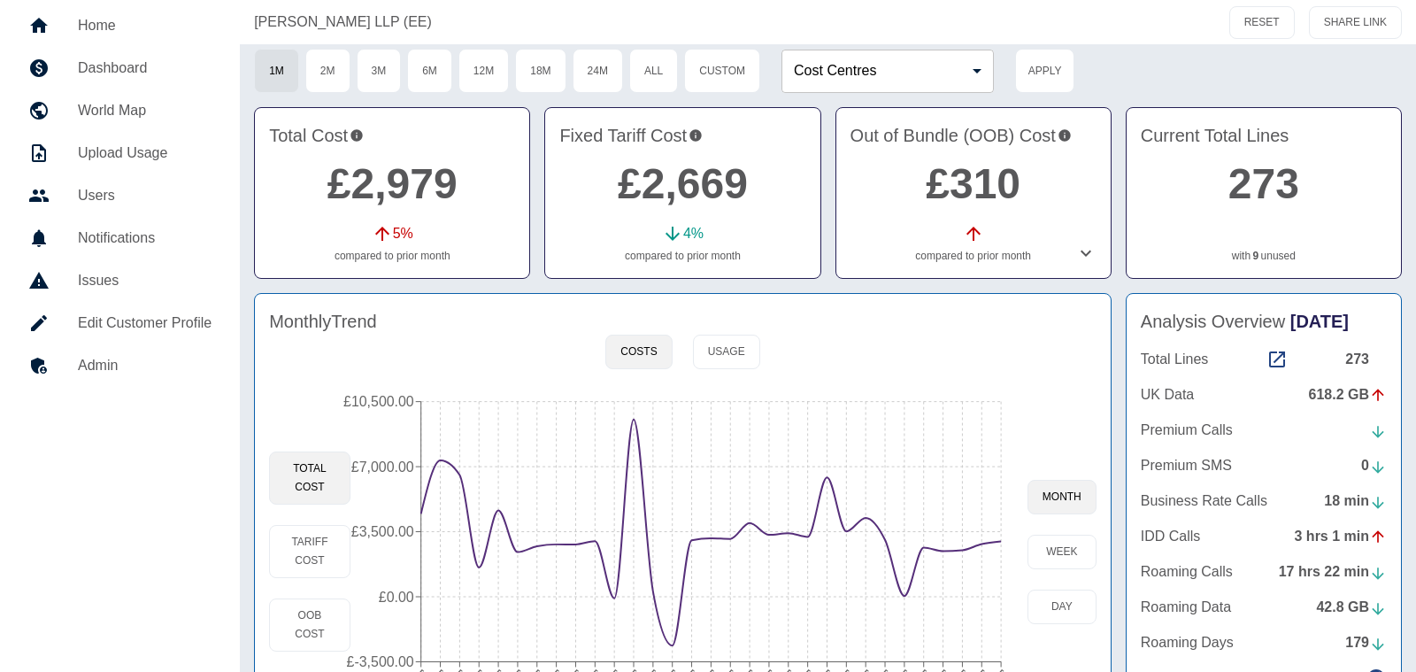
click at [1255, 257] on link "9" at bounding box center [1256, 256] width 6 height 16
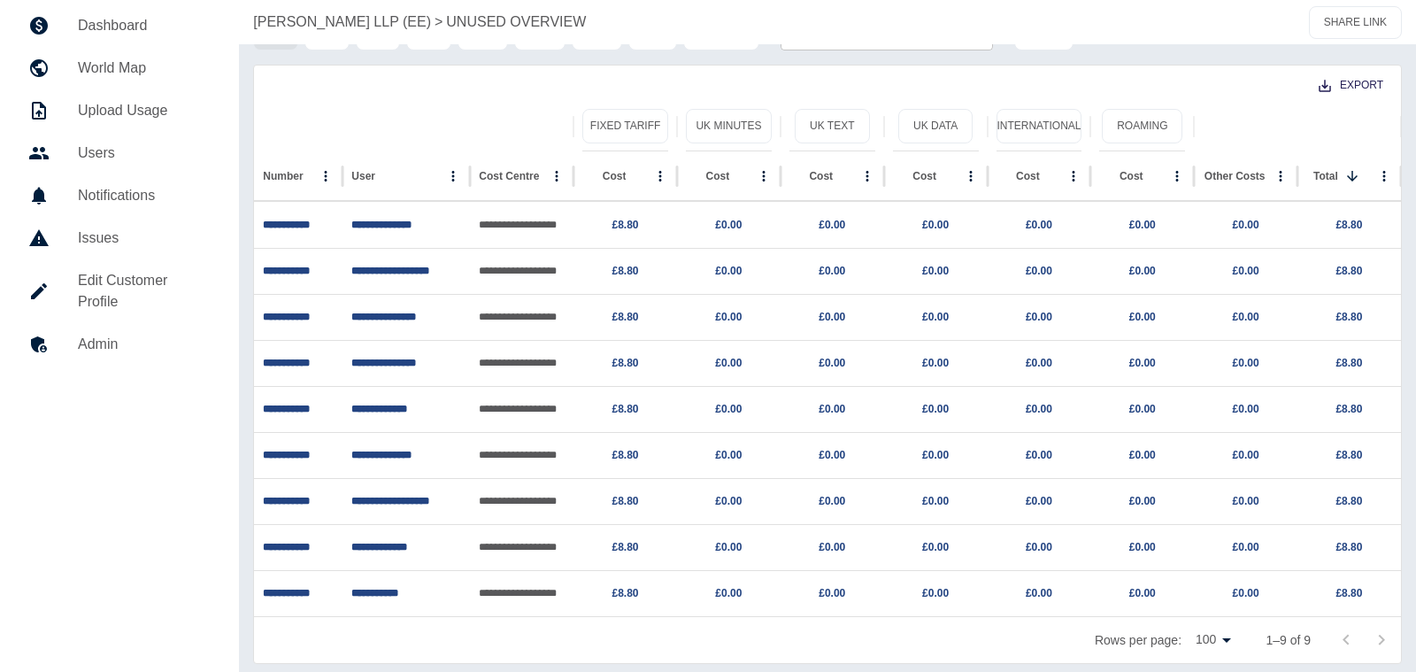
scroll to position [68, 0]
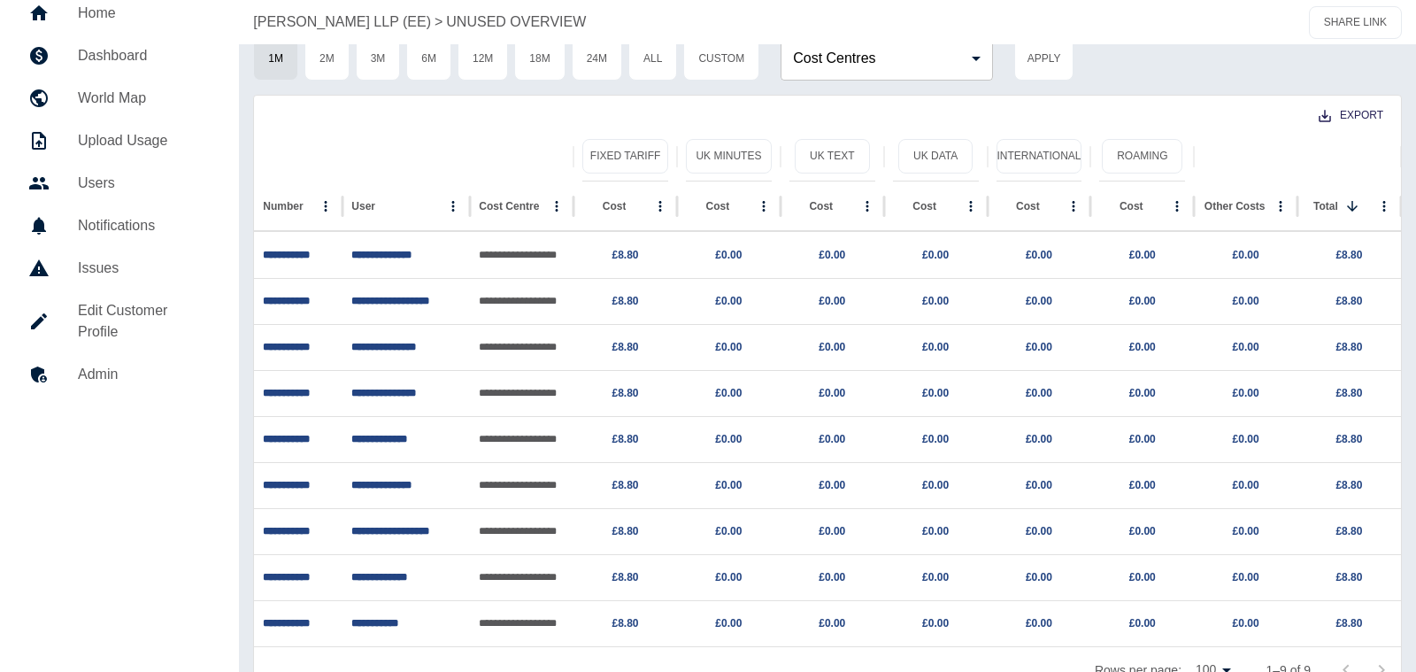
scroll to position [56, 0]
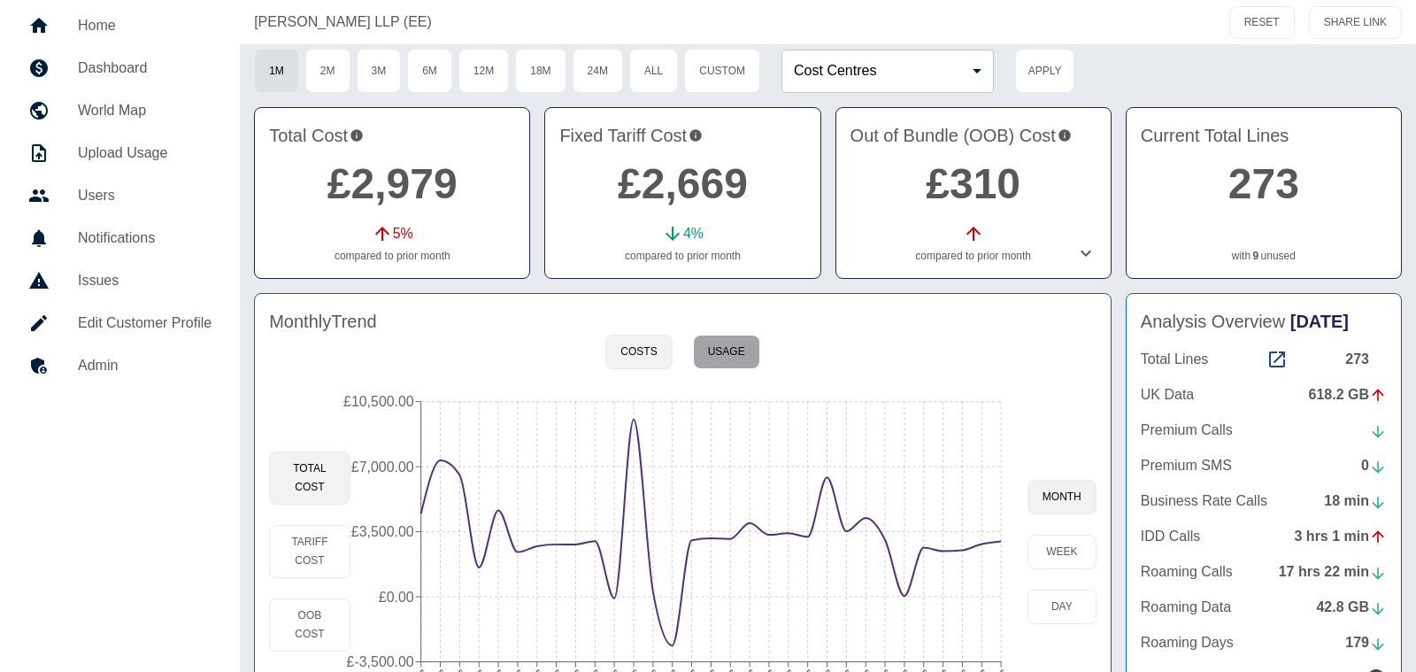
click at [703, 347] on button "Usage" at bounding box center [726, 351] width 67 height 35
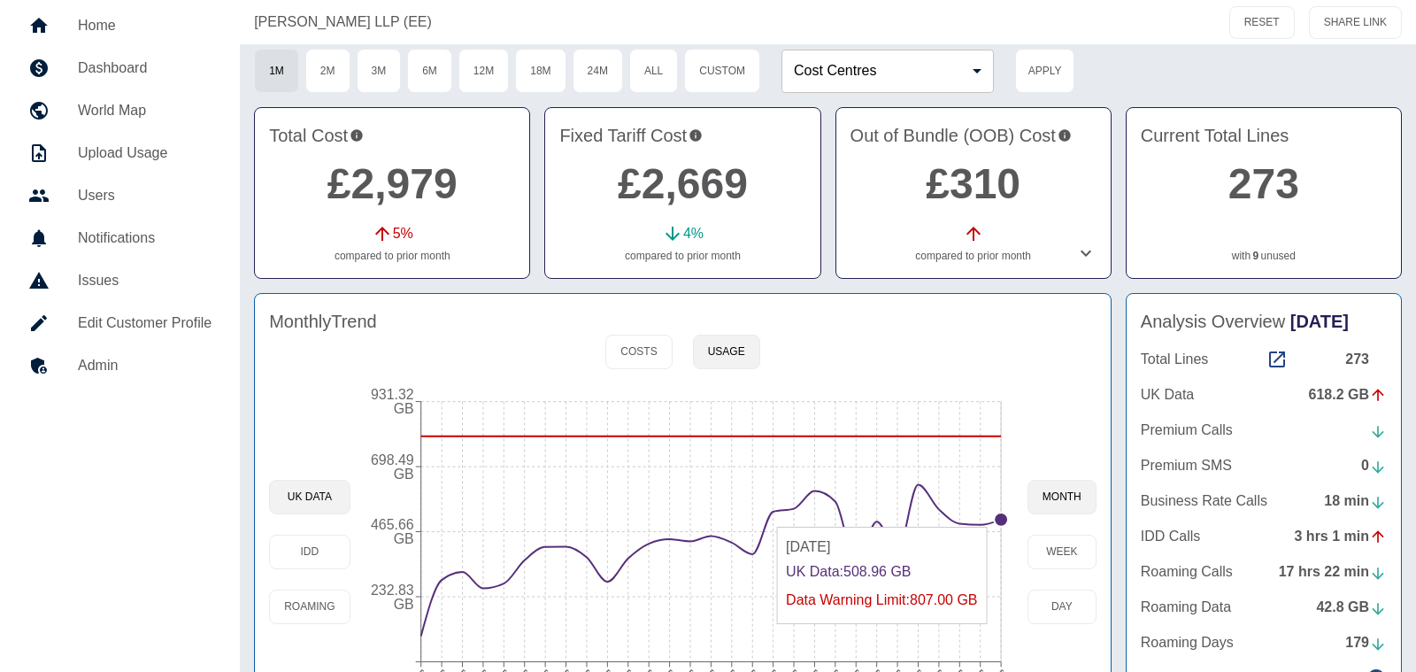
click at [998, 516] on circle at bounding box center [1001, 519] width 14 height 14
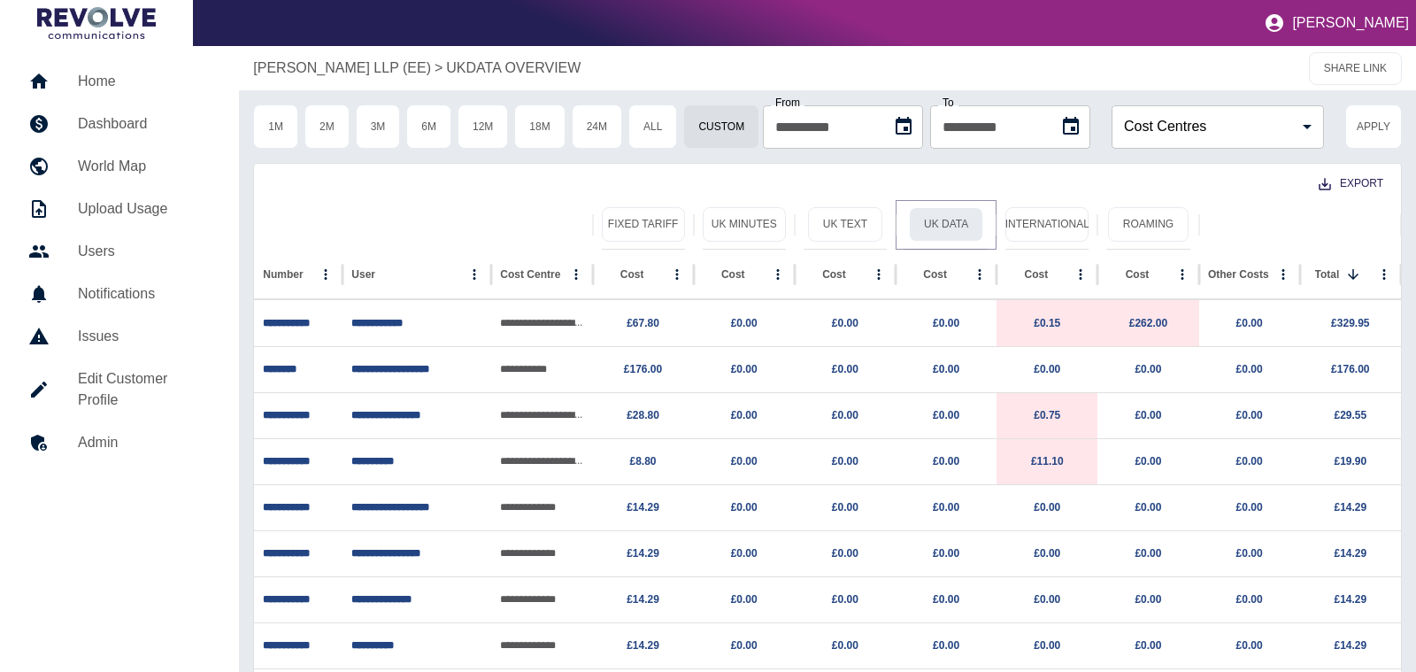
click at [925, 227] on button "UK Data" at bounding box center [946, 224] width 74 height 35
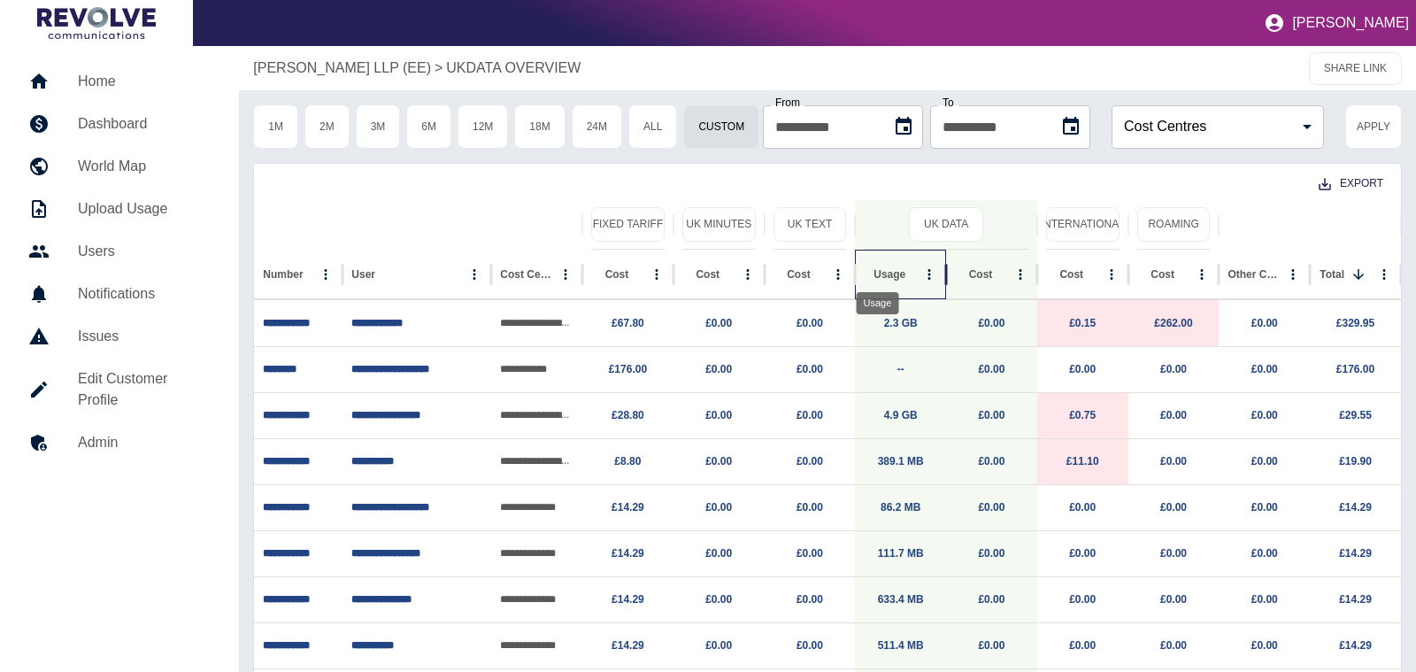
click at [883, 272] on div "Usage" at bounding box center [889, 274] width 32 height 12
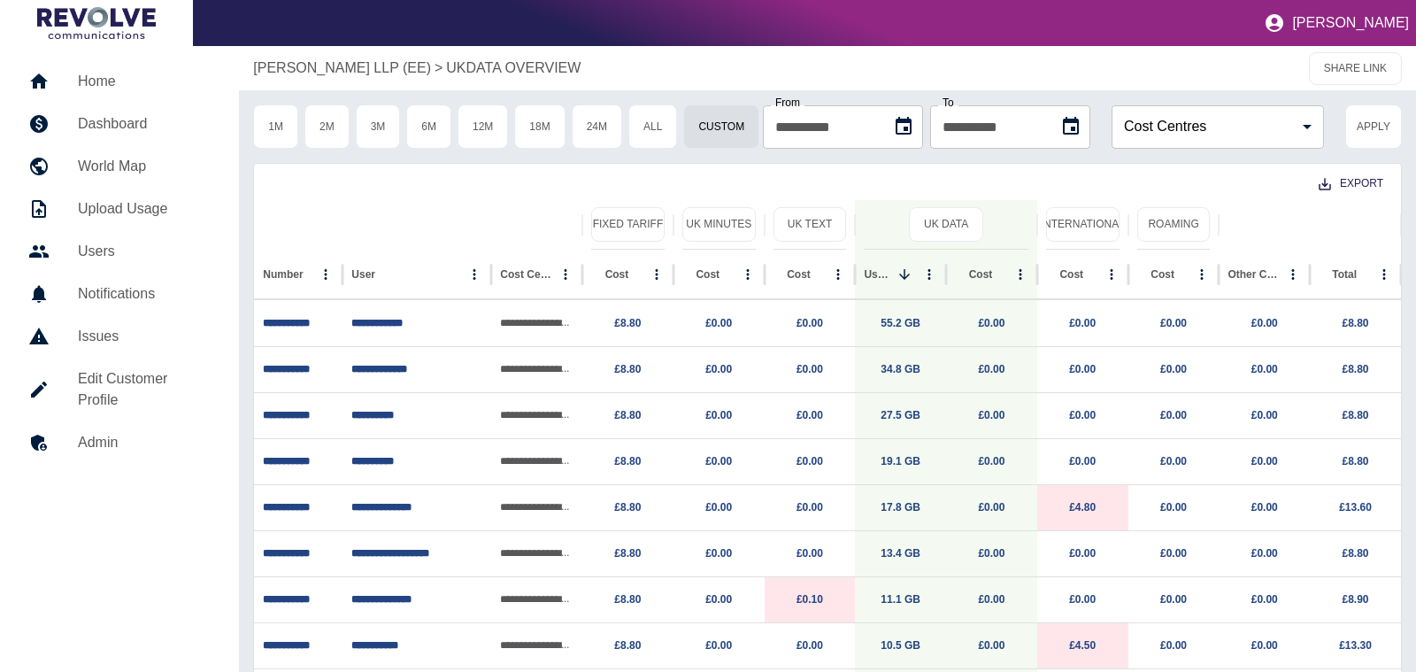
click at [345, 173] on div "Export" at bounding box center [827, 182] width 1147 height 36
click at [372, 71] on p "[PERSON_NAME] LLP (EE)" at bounding box center [342, 68] width 178 height 21
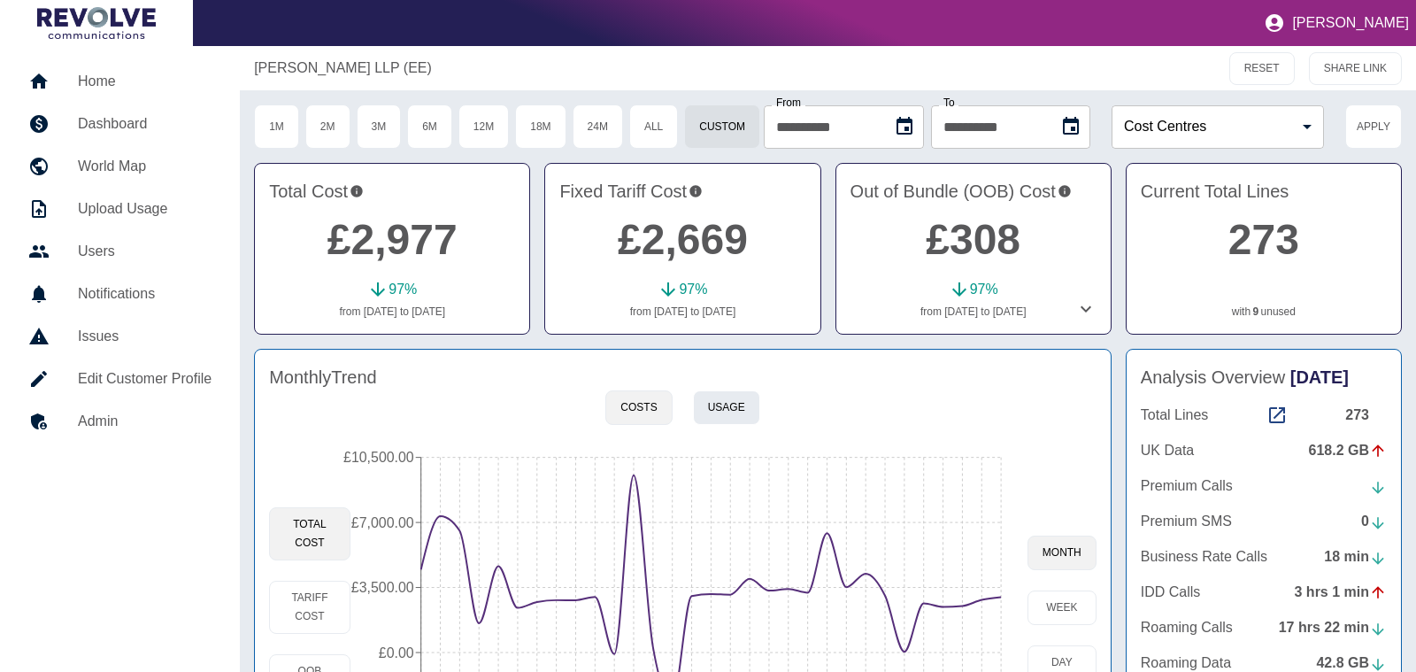
click at [733, 395] on button "Usage" at bounding box center [726, 407] width 67 height 35
